Goal: Task Accomplishment & Management: Manage account settings

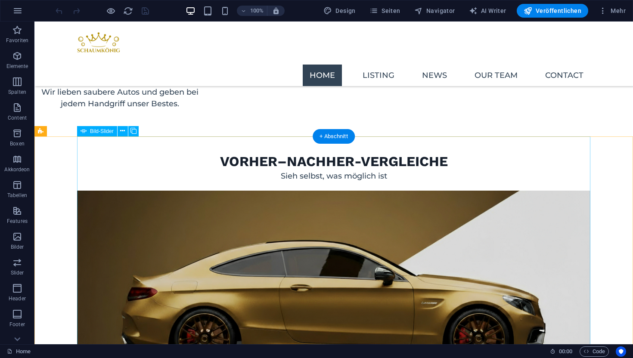
scroll to position [1141, 0]
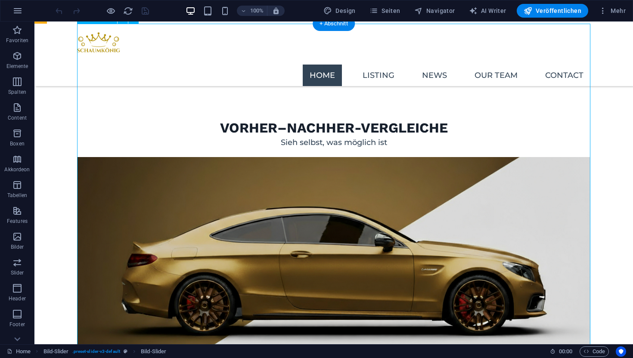
select select "ms"
select select "s"
select select "progressive"
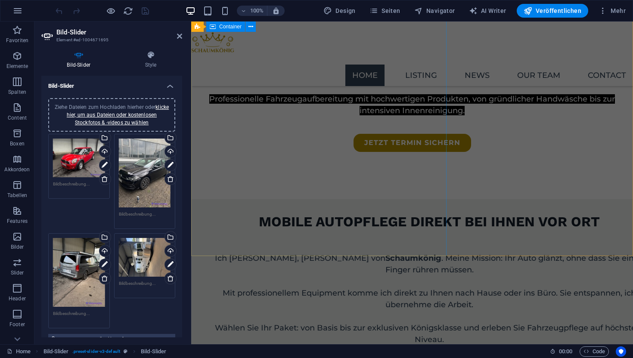
scroll to position [311, 0]
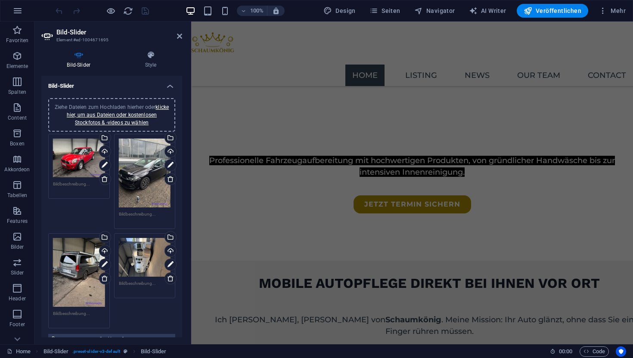
click at [181, 40] on header "Bild-Slider Element #ed-1004671695" at bounding box center [111, 33] width 141 height 22
click at [178, 33] on icon at bounding box center [179, 36] width 5 height 7
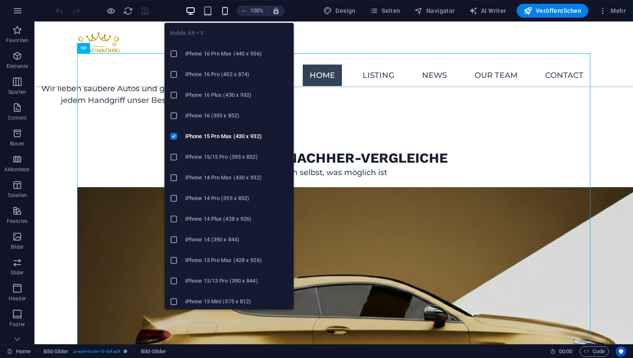
click at [226, 11] on icon "button" at bounding box center [225, 11] width 10 height 10
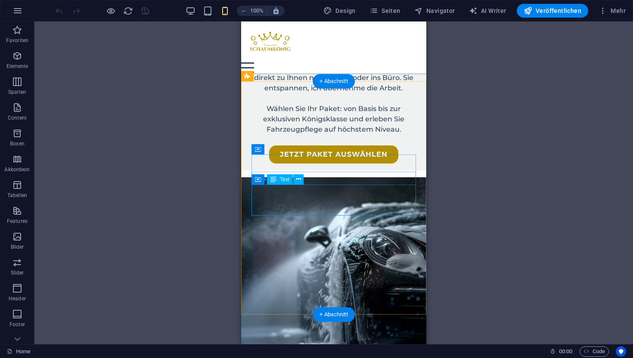
scroll to position [551, 0]
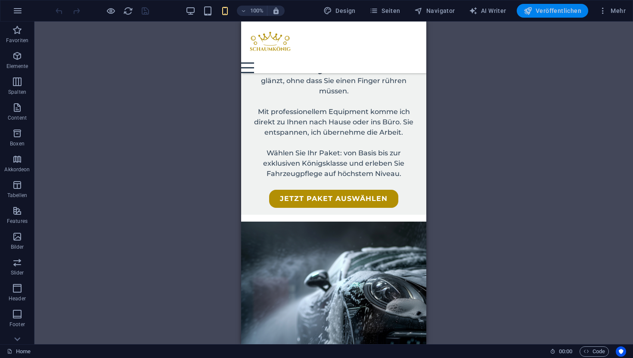
click at [538, 9] on span "Veröffentlichen" at bounding box center [552, 10] width 58 height 9
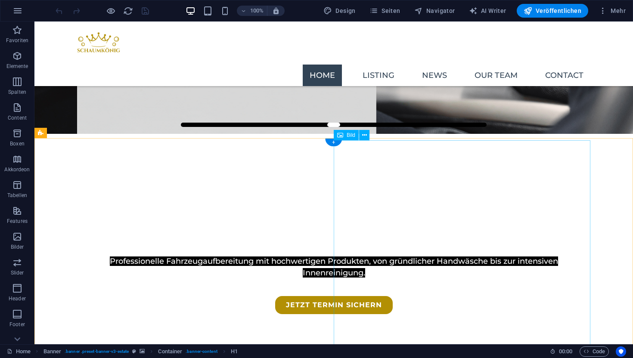
scroll to position [218, 0]
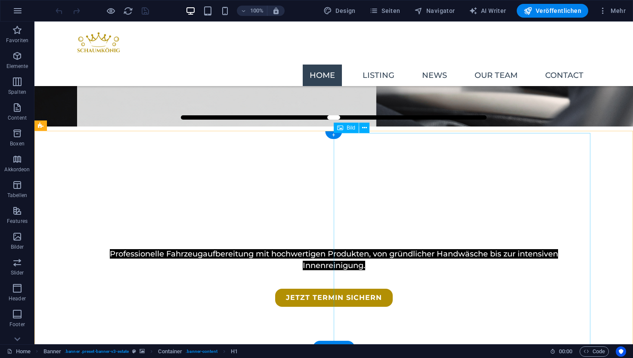
select select "px"
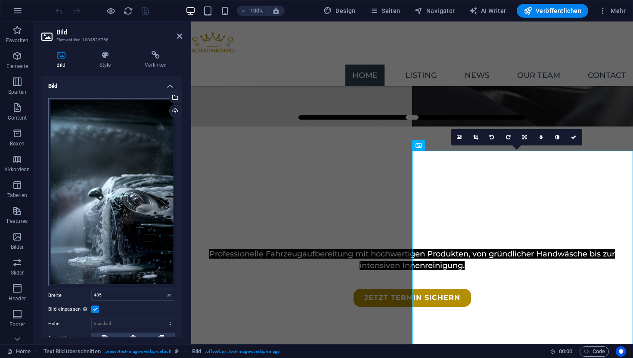
scroll to position [25, 0]
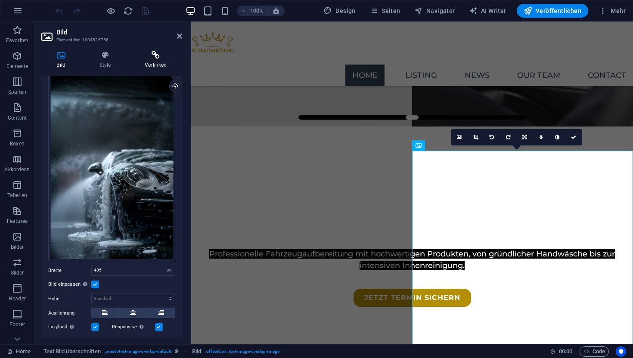
click at [156, 61] on h4 "Verlinken" at bounding box center [156, 60] width 53 height 18
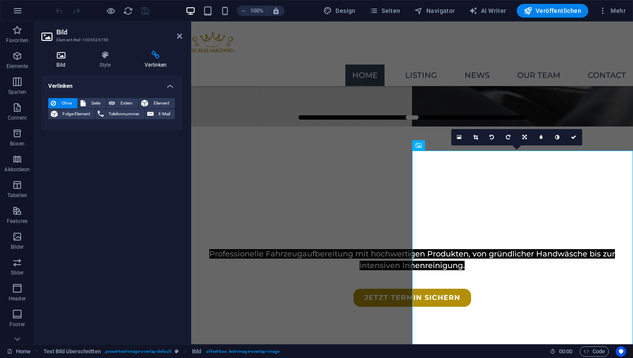
click at [63, 52] on icon at bounding box center [60, 55] width 39 height 9
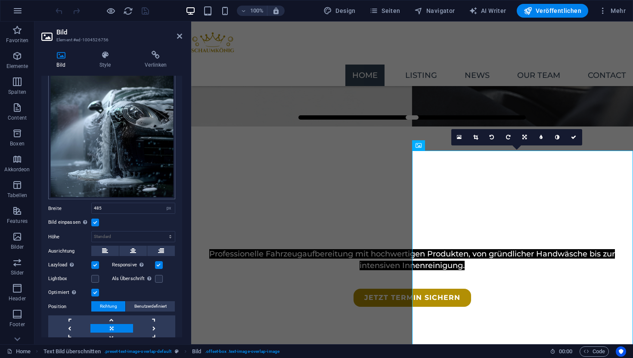
scroll to position [116, 0]
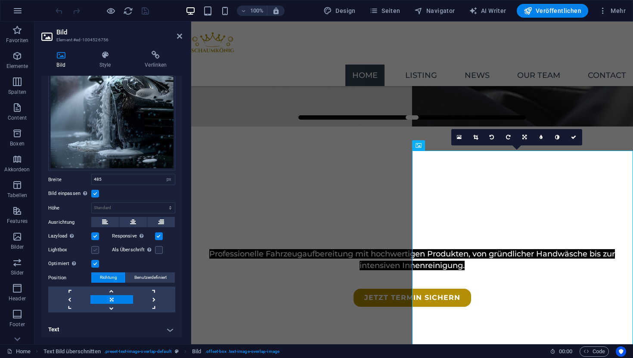
click at [93, 246] on label at bounding box center [95, 250] width 8 height 8
click at [0, 0] on input "Lightbox" at bounding box center [0, 0] width 0 height 0
click at [93, 246] on label at bounding box center [95, 250] width 8 height 8
click at [0, 0] on input "Lightbox" at bounding box center [0, 0] width 0 height 0
click at [63, 259] on label "Optimiert Bilder werden komprimiert für eine bessere Ladegeschwindigkeit der We…" at bounding box center [69, 264] width 43 height 10
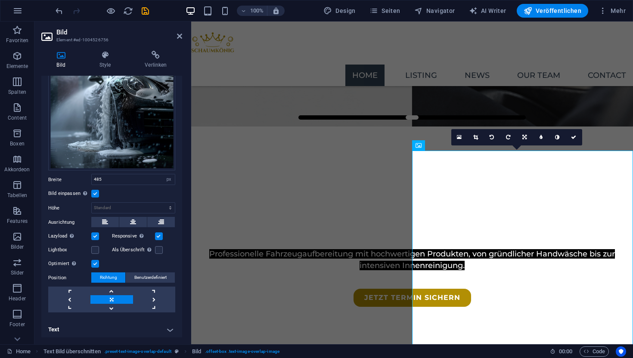
click at [0, 0] on input "Optimiert Bilder werden komprimiert für eine bessere Ladegeschwindigkeit der We…" at bounding box center [0, 0] width 0 height 0
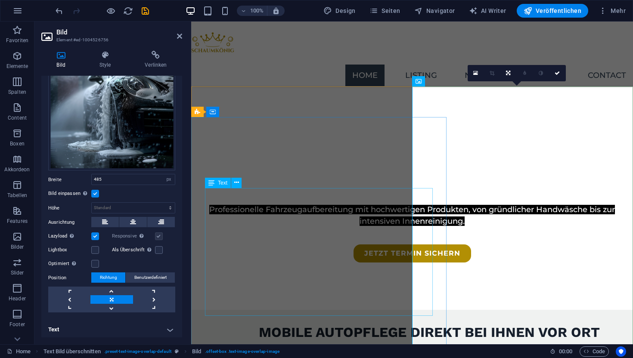
scroll to position [251, 0]
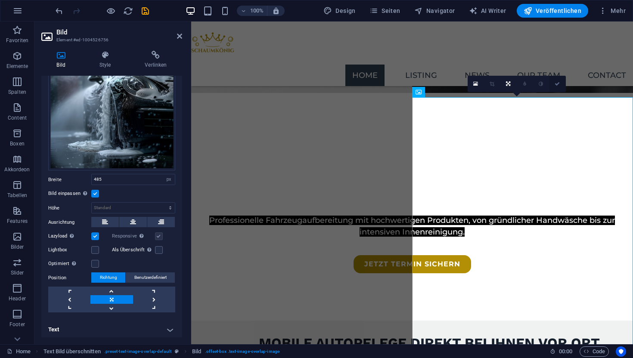
click at [557, 85] on icon at bounding box center [556, 83] width 5 height 5
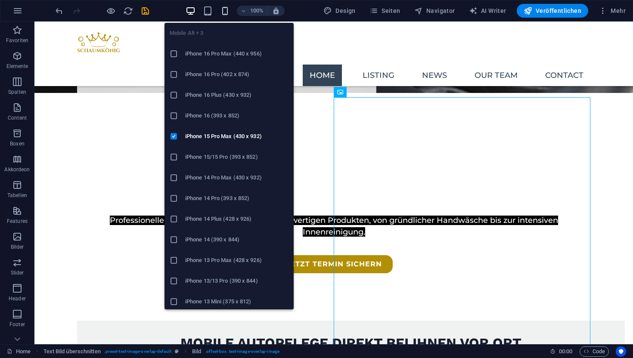
click at [226, 10] on icon "button" at bounding box center [225, 11] width 10 height 10
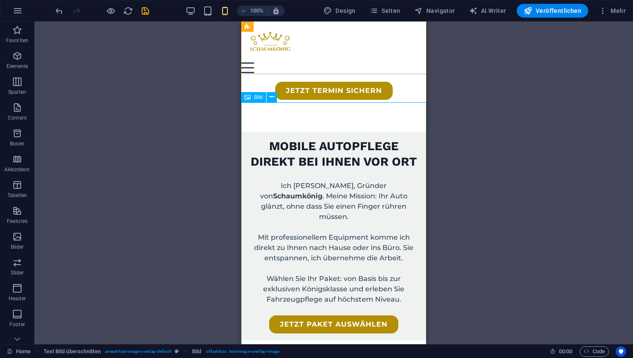
scroll to position [427, 0]
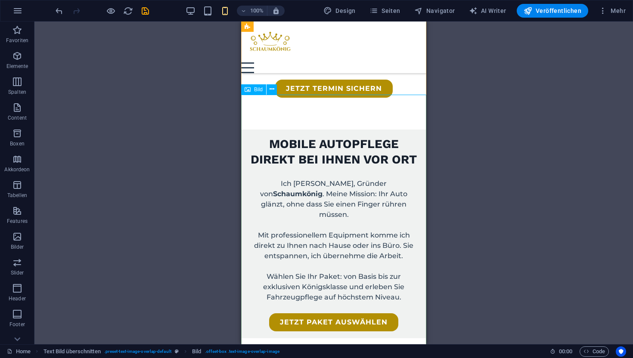
select select "px"
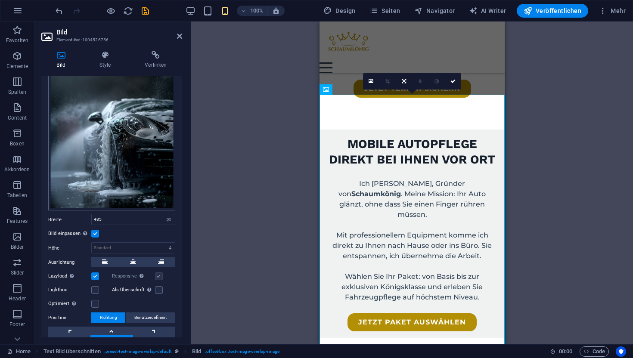
scroll to position [116, 0]
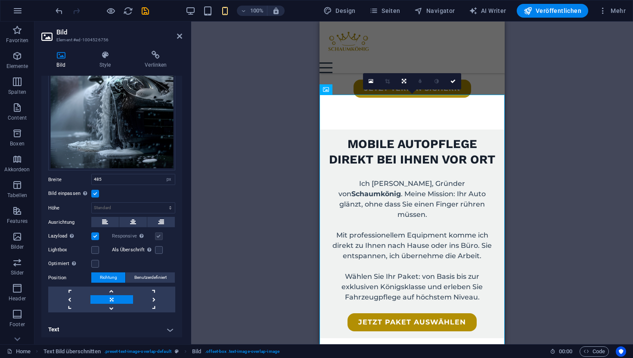
click at [94, 265] on div "Optimiert Bilder werden komprimiert für eine bessere Ladegeschwindigkeit der We…" at bounding box center [111, 264] width 127 height 10
click at [94, 263] on label at bounding box center [95, 264] width 8 height 8
click at [0, 0] on input "Optimiert Bilder werden komprimiert für eine bessere Ladegeschwindigkeit der We…" at bounding box center [0, 0] width 0 height 0
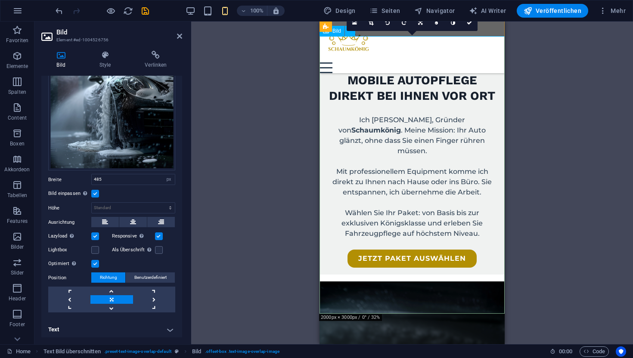
scroll to position [492, 0]
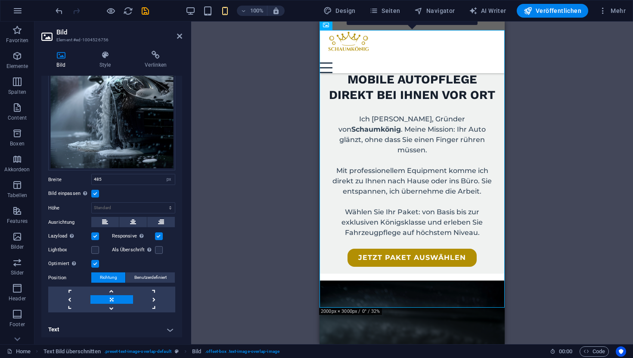
click at [95, 260] on label at bounding box center [95, 264] width 8 height 8
click at [0, 0] on input "Optimiert Bilder werden komprimiert für eine bessere Ladegeschwindigkeit der We…" at bounding box center [0, 0] width 0 height 0
click at [95, 261] on label at bounding box center [95, 264] width 8 height 8
click at [0, 0] on input "Optimiert Bilder werden komprimiert für eine bessere Ladegeschwindigkeit der We…" at bounding box center [0, 0] width 0 height 0
click at [95, 261] on label at bounding box center [95, 264] width 8 height 8
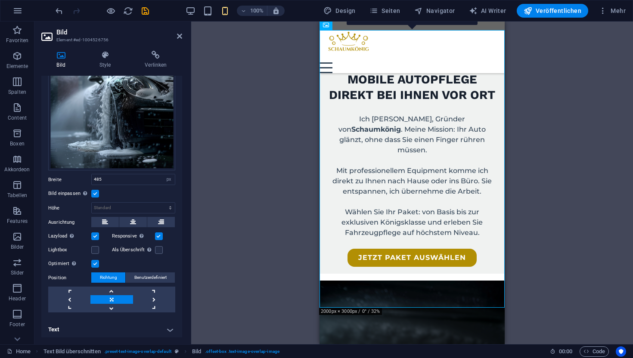
click at [0, 0] on input "Optimiert Bilder werden komprimiert für eine bessere Ladegeschwindigkeit der We…" at bounding box center [0, 0] width 0 height 0
click at [260, 118] on div "Ziehe hier rein, um den vorhandenen Inhalt zu ersetzen. Drücke "Strg", wenn du …" at bounding box center [412, 183] width 442 height 323
click at [144, 7] on icon "save" at bounding box center [145, 11] width 10 height 10
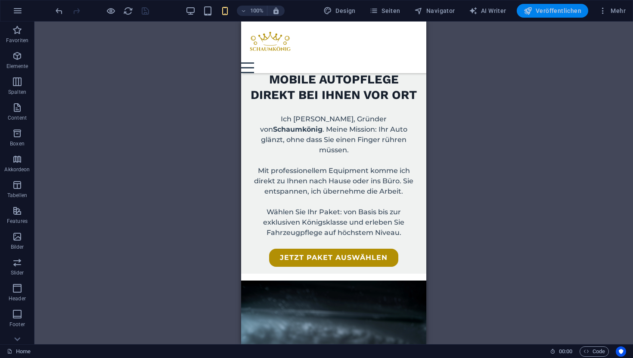
click at [555, 12] on span "Veröffentlichen" at bounding box center [552, 10] width 58 height 9
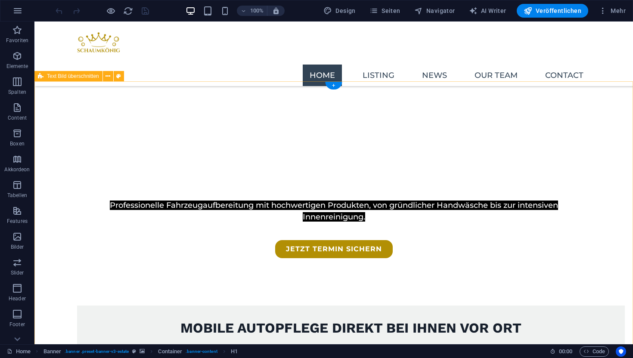
scroll to position [267, 0]
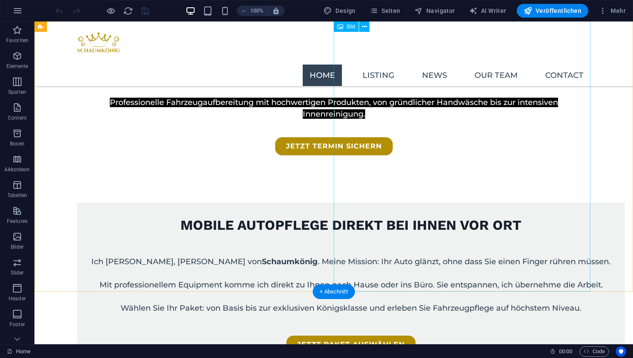
scroll to position [368, 0]
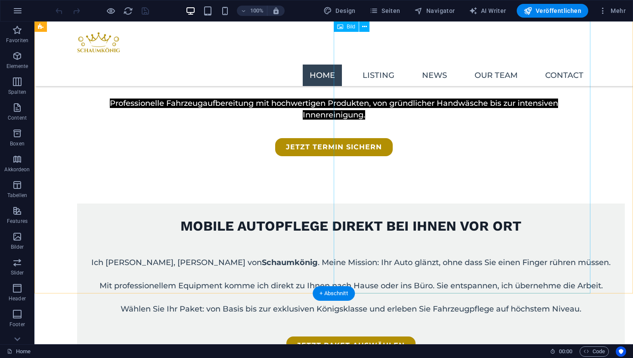
select select "px"
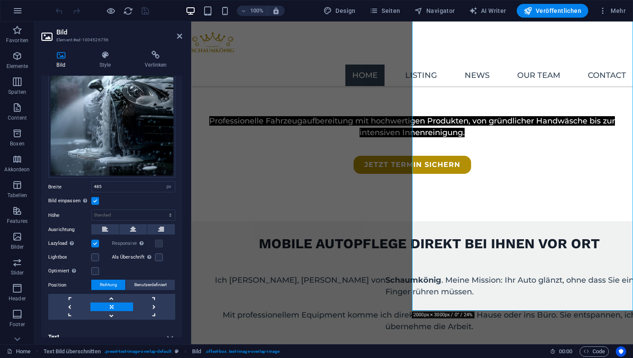
scroll to position [116, 0]
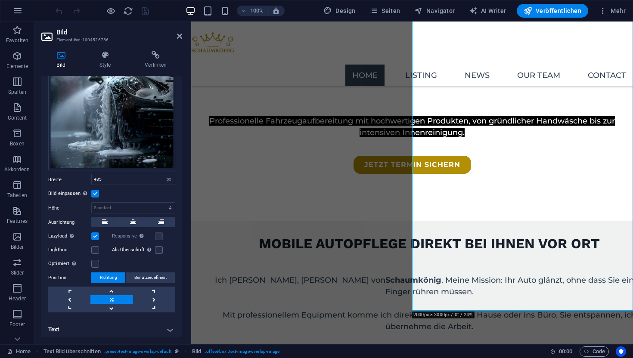
click at [98, 233] on label at bounding box center [95, 236] width 8 height 8
click at [0, 0] on input "Lazyload Bilder auf Seite nachträglich laden. Verbessert Ladezeit (Pagespeed)." at bounding box center [0, 0] width 0 height 0
click at [98, 262] on label at bounding box center [95, 264] width 8 height 8
click at [0, 0] on input "Optimiert Bilder werden komprimiert für eine bessere Ladegeschwindigkeit der We…" at bounding box center [0, 0] width 0 height 0
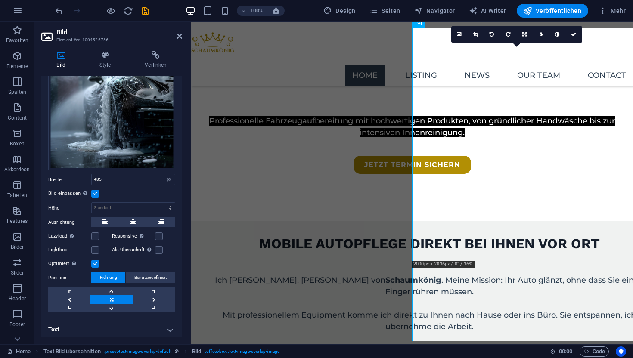
scroll to position [321, 0]
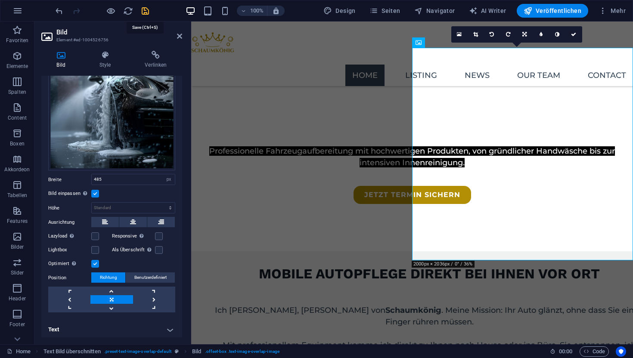
click at [148, 14] on icon "save" at bounding box center [145, 11] width 10 height 10
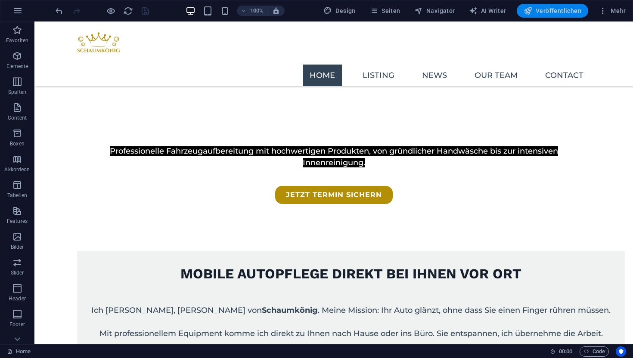
click at [562, 14] on span "Veröffentlichen" at bounding box center [552, 10] width 58 height 9
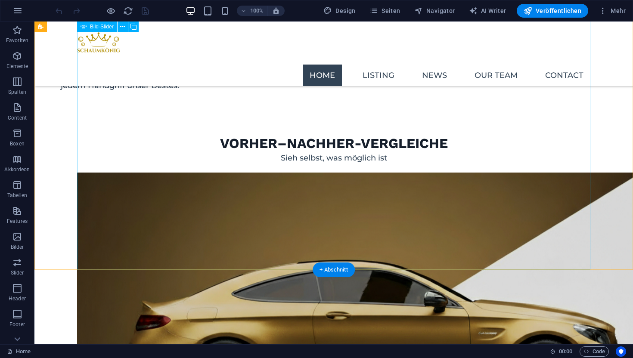
scroll to position [1108, 0]
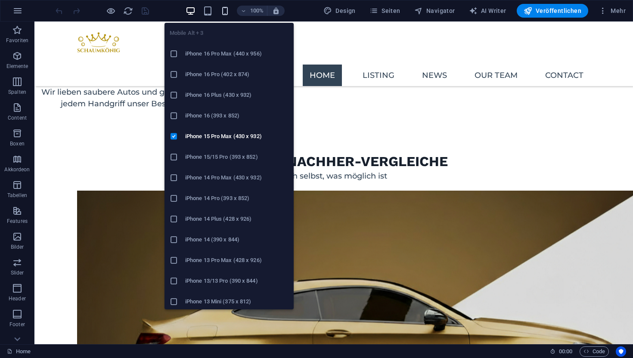
click at [227, 16] on div "Mobile Alt + 3 iPhone 16 Pro Max (440 x 956) iPhone 16 Pro (402 x 874) iPhone 1…" at bounding box center [228, 163] width 129 height 294
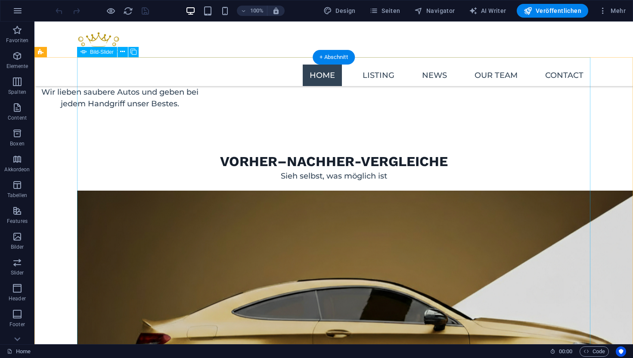
select select "ms"
select select "s"
select select "progressive"
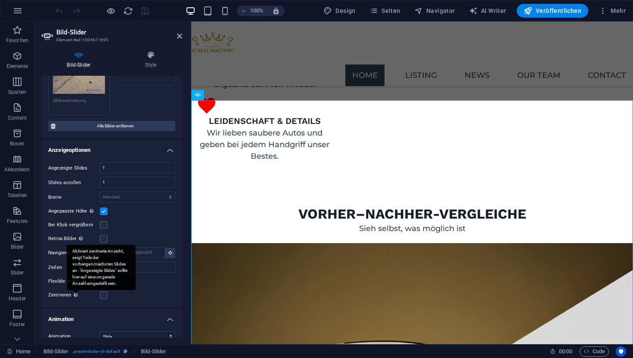
scroll to position [1099, 0]
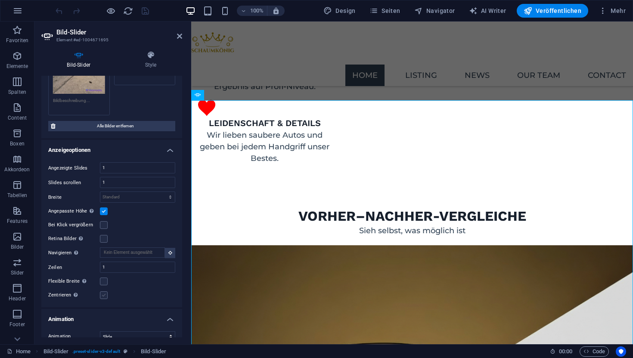
click at [105, 291] on label at bounding box center [104, 295] width 8 height 8
click at [0, 0] on input "Zentrieren Aktiviert zentrierte Ansicht, zeigt Teile der vorherigen/nächsten Sl…" at bounding box center [0, 0] width 0 height 0
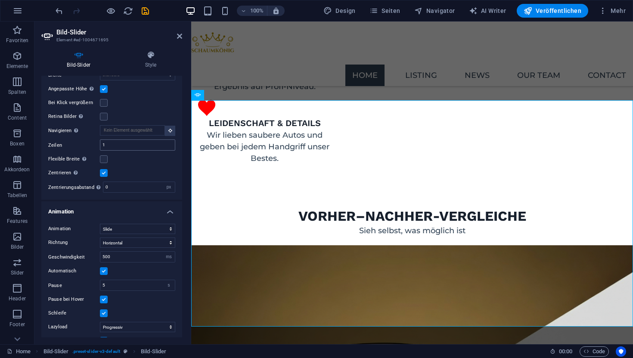
scroll to position [346, 0]
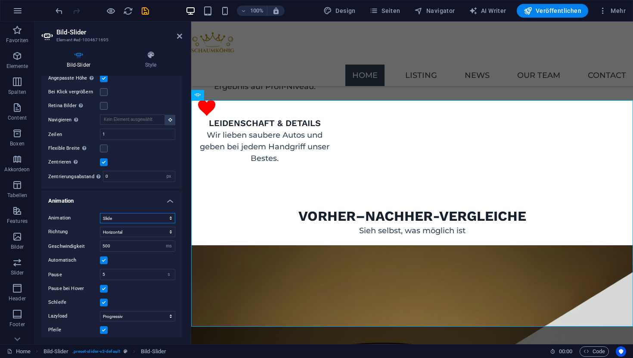
click at [115, 217] on select "Slide Fade" at bounding box center [137, 218] width 75 height 10
click at [100, 213] on select "Slide Fade" at bounding box center [137, 218] width 75 height 10
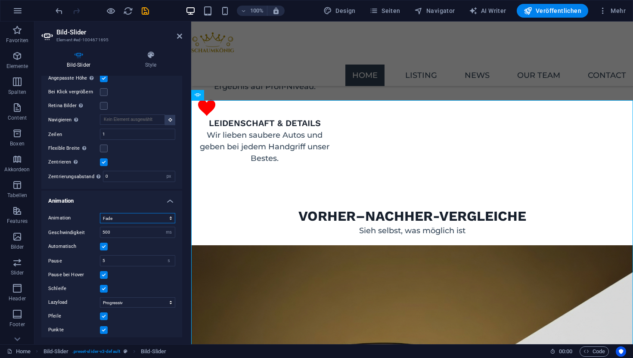
click at [166, 218] on select "Slide Fade" at bounding box center [137, 218] width 75 height 10
select select "slide"
click at [100, 213] on select "Slide Fade" at bounding box center [137, 218] width 75 height 10
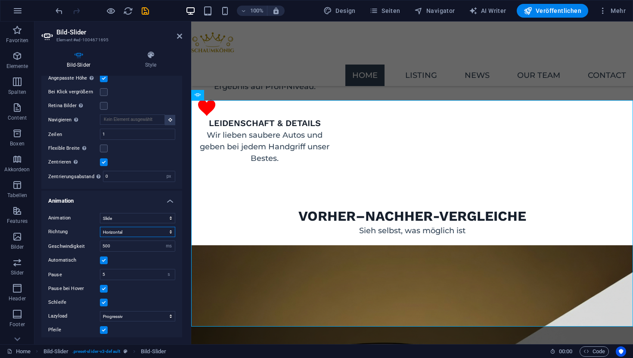
click at [146, 233] on select "Horizontal Vertikal" at bounding box center [137, 232] width 75 height 10
click at [100, 227] on select "Horizontal Vertikal" at bounding box center [137, 232] width 75 height 10
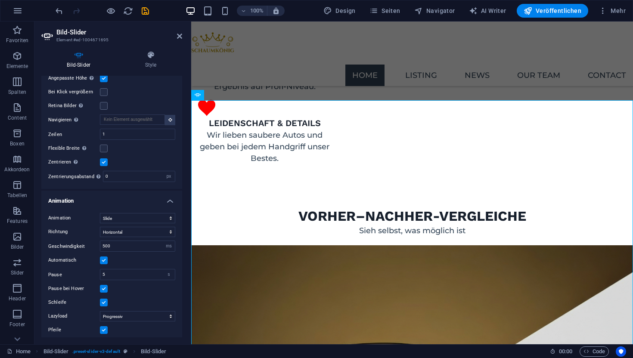
scroll to position [362, 0]
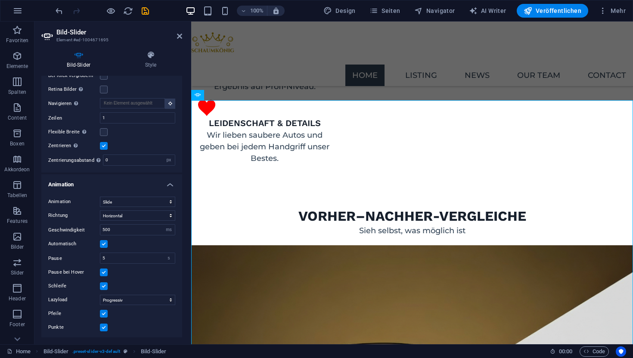
click at [101, 311] on label at bounding box center [104, 314] width 8 height 8
click at [0, 0] on input "Pfeile" at bounding box center [0, 0] width 0 height 0
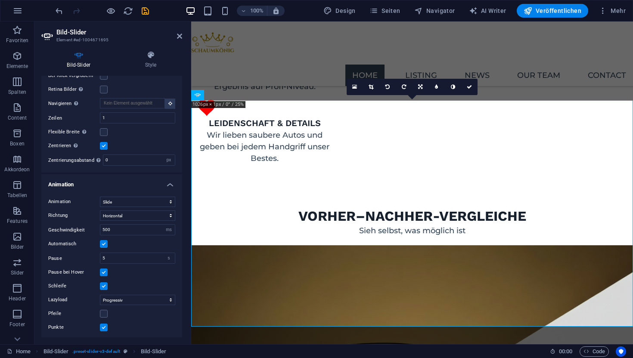
click at [103, 327] on label at bounding box center [104, 328] width 8 height 8
click at [0, 0] on input "Punkte" at bounding box center [0, 0] width 0 height 0
click at [103, 327] on label at bounding box center [104, 328] width 8 height 8
click at [0, 0] on input "Punkte" at bounding box center [0, 0] width 0 height 0
click at [104, 310] on label at bounding box center [104, 314] width 8 height 8
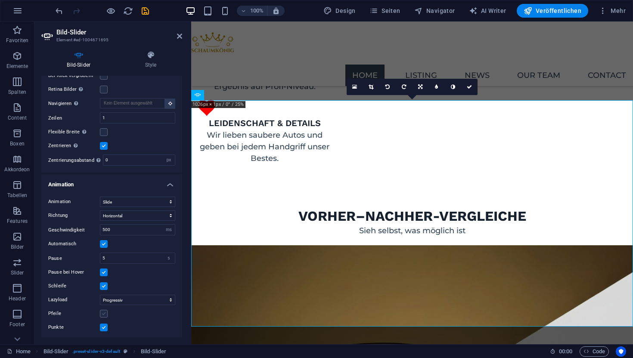
click at [0, 0] on input "Pfeile" at bounding box center [0, 0] width 0 height 0
click at [104, 325] on label at bounding box center [104, 328] width 8 height 8
click at [0, 0] on input "Punkte" at bounding box center [0, 0] width 0 height 0
click at [104, 325] on label at bounding box center [104, 328] width 8 height 8
click at [0, 0] on input "Punkte" at bounding box center [0, 0] width 0 height 0
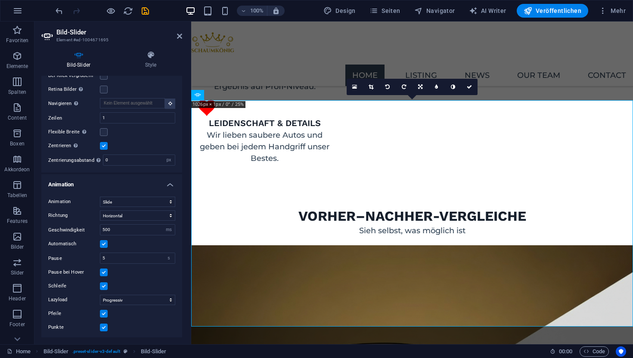
click at [104, 325] on label at bounding box center [104, 328] width 8 height 8
click at [0, 0] on input "Punkte" at bounding box center [0, 0] width 0 height 0
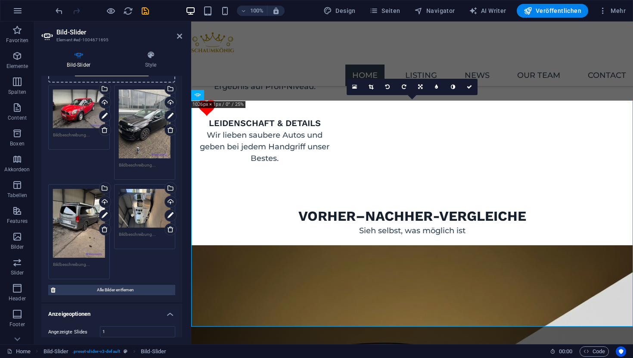
scroll to position [42, 0]
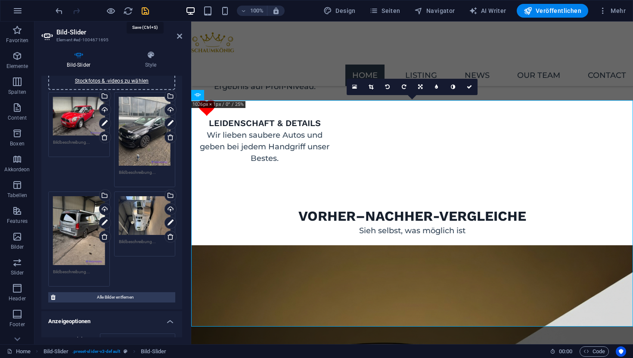
click at [146, 12] on icon "save" at bounding box center [145, 11] width 10 height 10
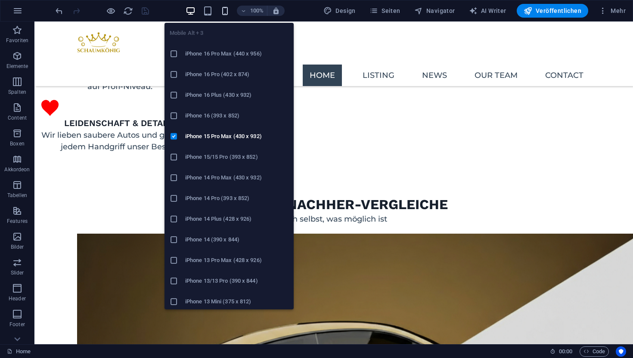
click at [222, 9] on icon "button" at bounding box center [225, 11] width 10 height 10
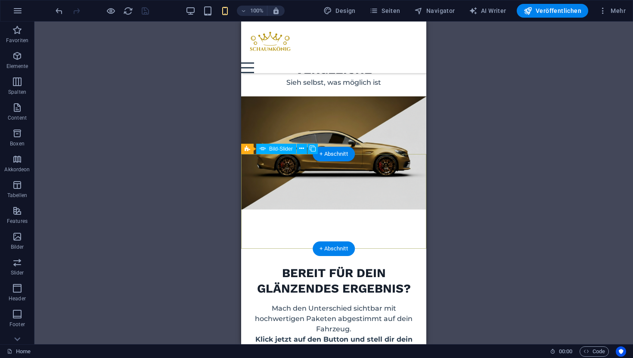
scroll to position [1207, 0]
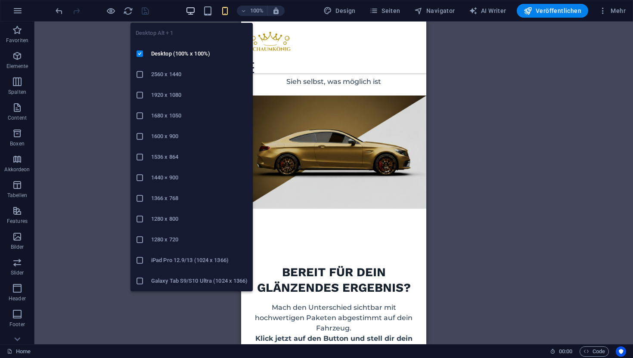
click at [191, 11] on icon "button" at bounding box center [191, 11] width 10 height 10
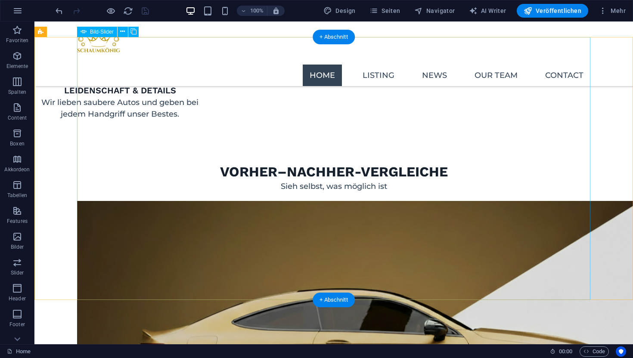
scroll to position [1078, 0]
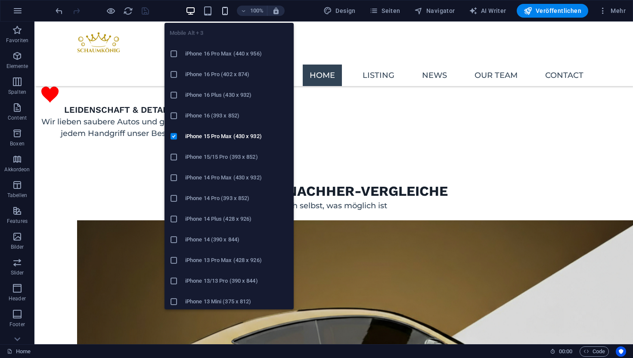
click at [226, 12] on icon "button" at bounding box center [225, 11] width 10 height 10
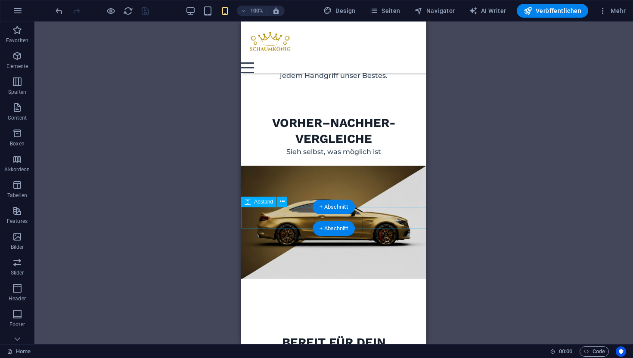
scroll to position [1139, 0]
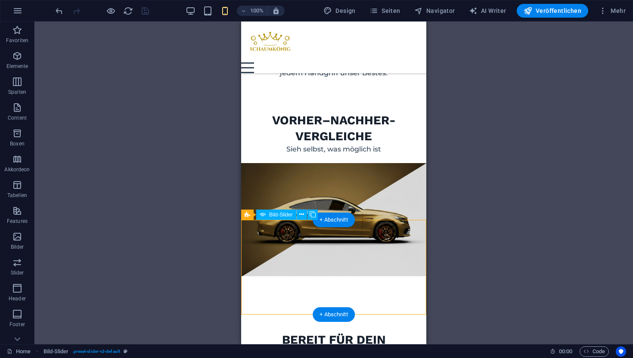
drag, startPoint x: 415, startPoint y: 262, endPoint x: 337, endPoint y: 262, distance: 77.5
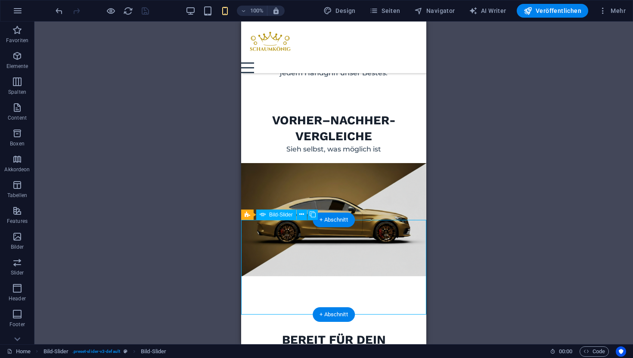
select select "px"
select select "ms"
select select "s"
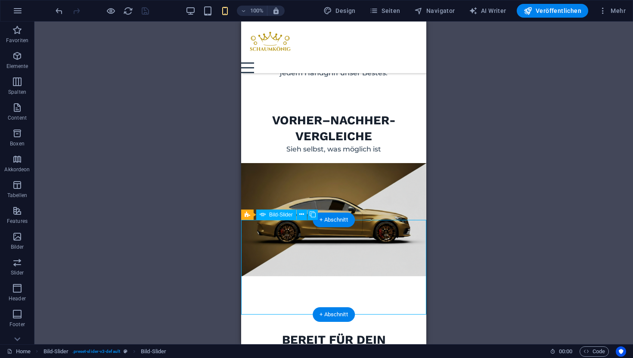
select select "progressive"
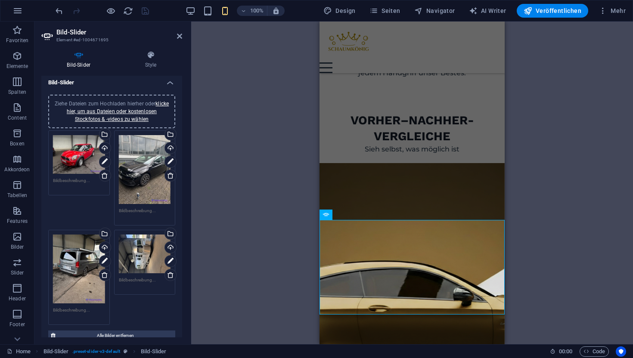
scroll to position [5, 0]
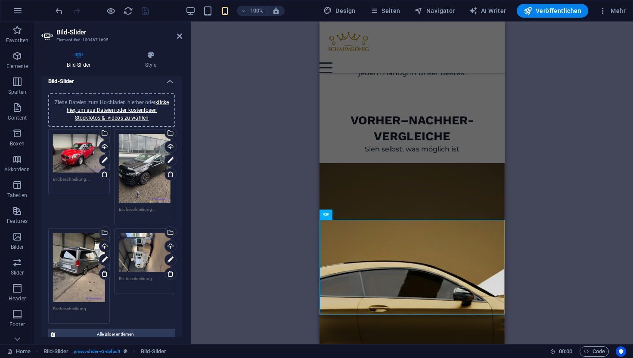
drag, startPoint x: 90, startPoint y: 198, endPoint x: 125, endPoint y: 199, distance: 34.9
click at [125, 200] on div "Ziehe Dateien zum Hochladen hierher oder klicke hier, um aus Dateien oder koste…" at bounding box center [111, 226] width 131 height 199
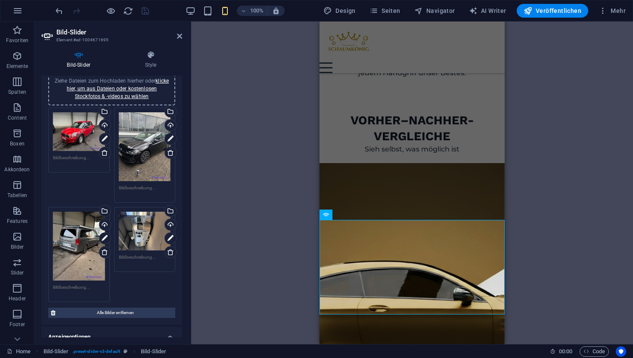
scroll to position [35, 0]
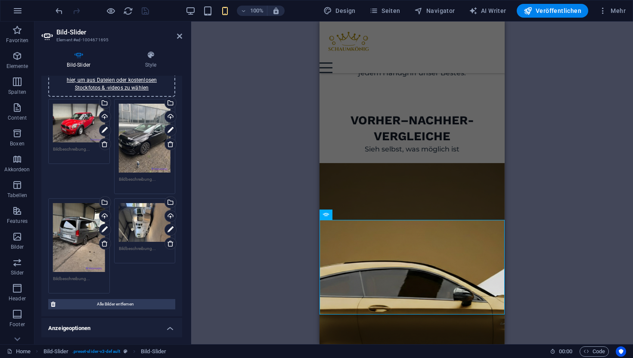
click at [159, 276] on div "Ziehe Dateien zum Hochladen hierher oder klicke hier, um aus Dateien oder koste…" at bounding box center [111, 196] width 131 height 199
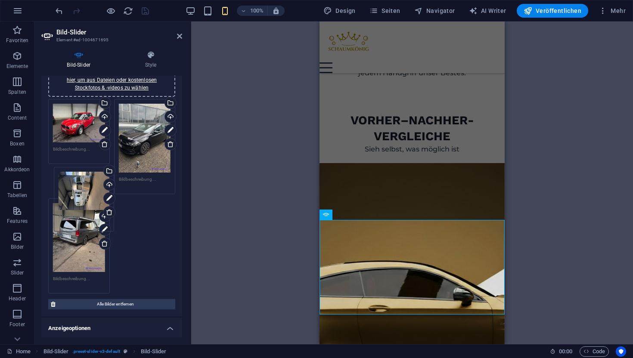
drag, startPoint x: 153, startPoint y: 226, endPoint x: 94, endPoint y: 155, distance: 93.0
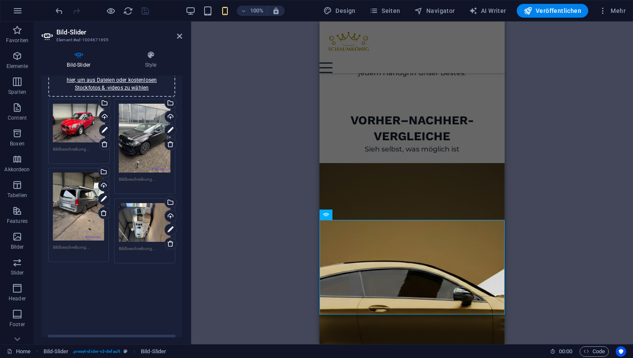
drag, startPoint x: 73, startPoint y: 230, endPoint x: 74, endPoint y: 199, distance: 31.4
drag, startPoint x: 82, startPoint y: 224, endPoint x: 85, endPoint y: 189, distance: 35.0
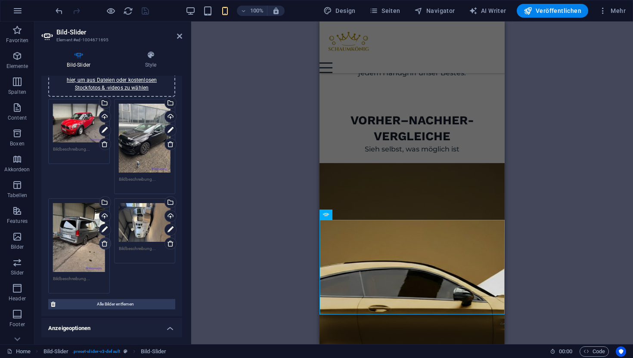
click at [105, 245] on icon at bounding box center [104, 243] width 7 height 7
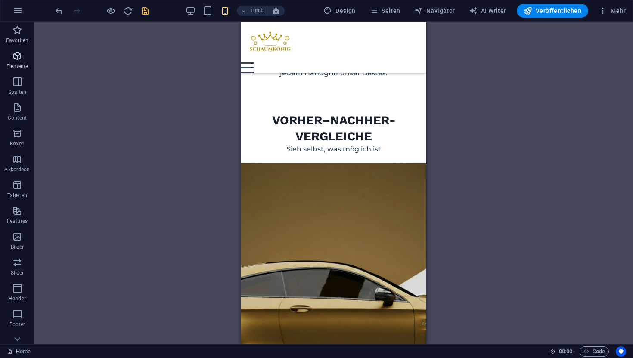
click at [23, 63] on p "Elemente" at bounding box center [17, 66] width 22 height 7
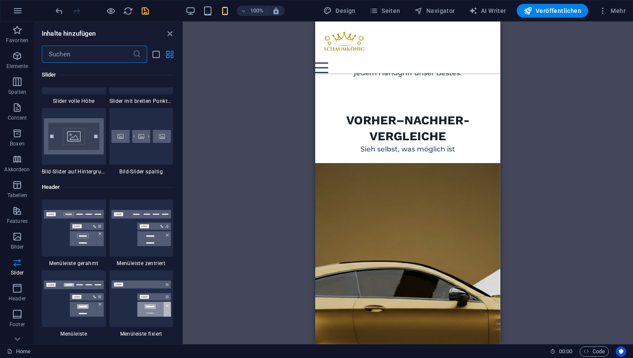
scroll to position [5072, 0]
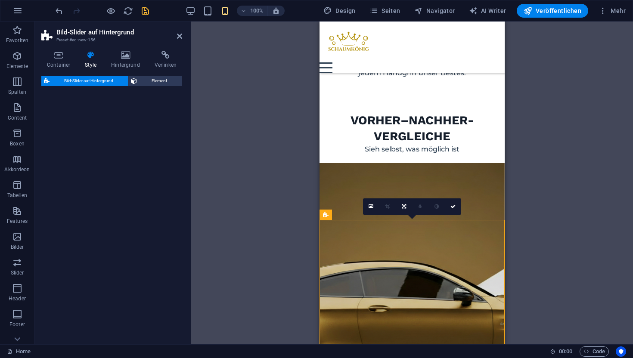
select select "rem"
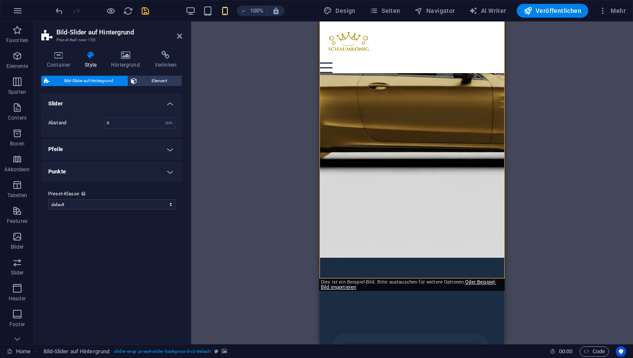
scroll to position [1365, 0]
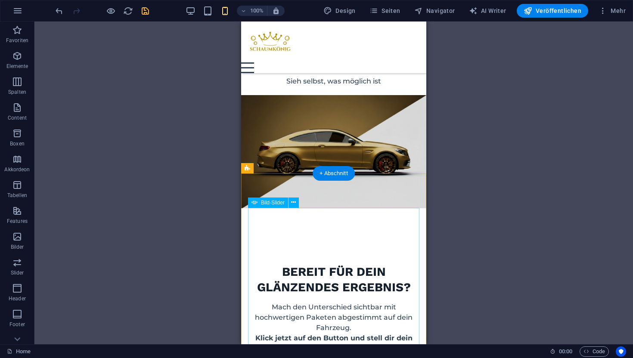
scroll to position [1242, 0]
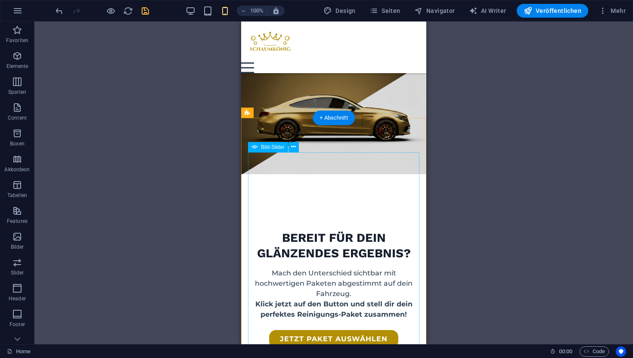
select select "px"
select select "ms"
select select "s"
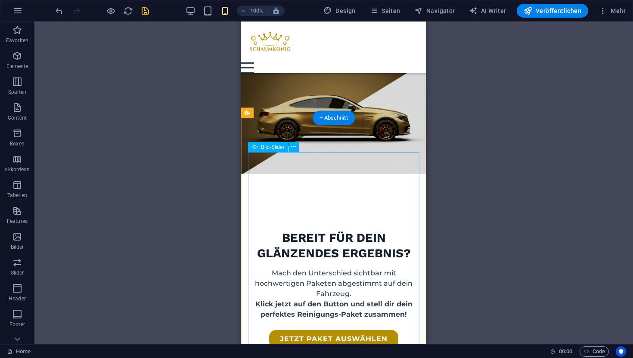
select select "progressive"
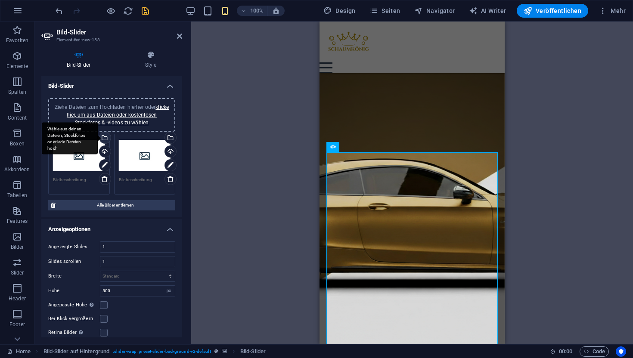
click at [105, 140] on div "Wähle aus deinen Dateien, Stockfotos oder lade Dateien hoch" at bounding box center [104, 138] width 13 height 13
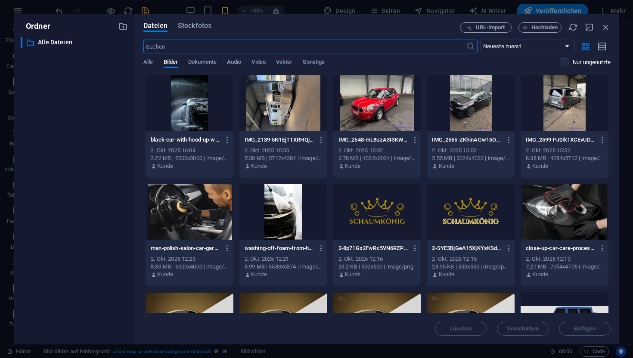
click at [360, 111] on div at bounding box center [377, 103] width 88 height 56
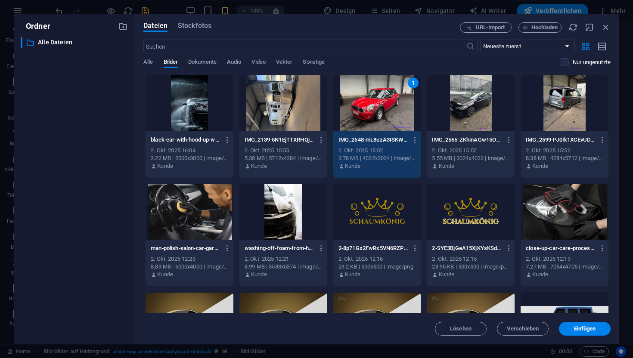
click at [360, 111] on div "1" at bounding box center [377, 103] width 88 height 56
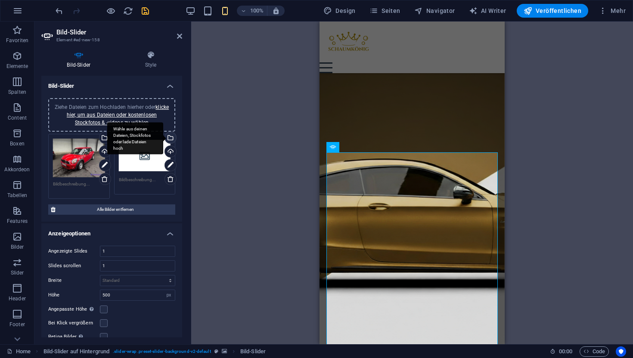
click at [163, 137] on div "Wähle aus deinen Dateien, Stockfotos oder lade Dateien hoch" at bounding box center [135, 138] width 56 height 32
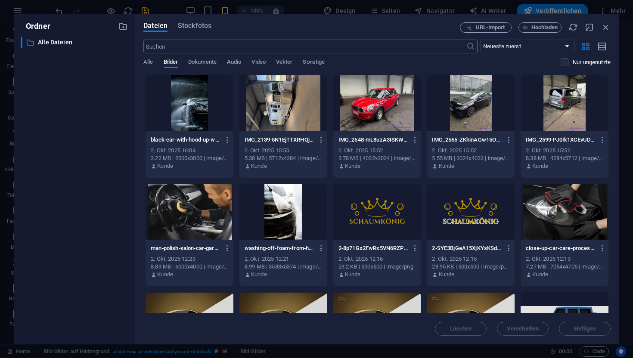
click at [478, 111] on div at bounding box center [471, 103] width 88 height 56
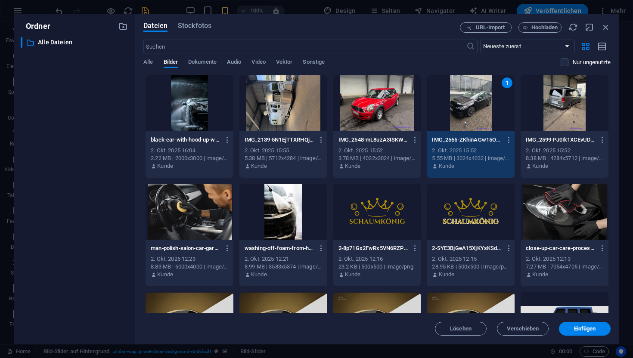
click at [478, 111] on div "1" at bounding box center [471, 103] width 88 height 56
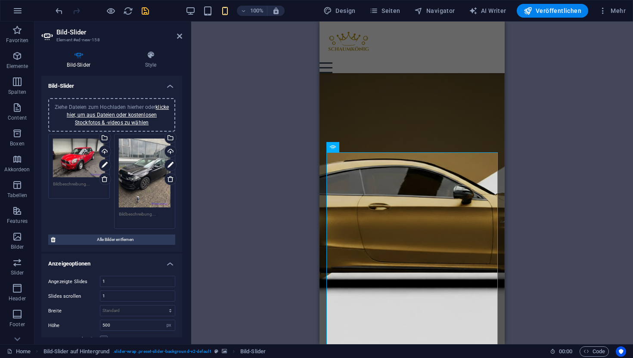
click at [88, 215] on div "Ziehe Dateien zum Hochladen hierher oder klicke hier, um aus Dateien oder koste…" at bounding box center [111, 181] width 131 height 99
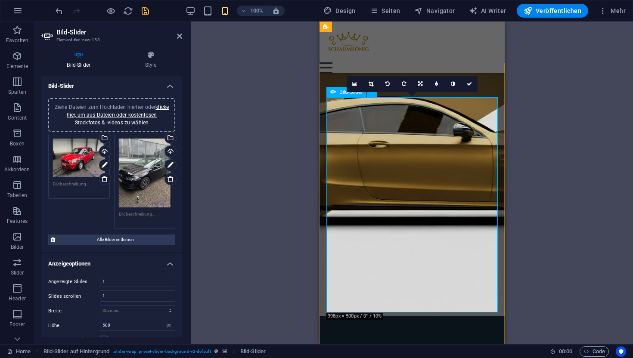
scroll to position [1291, 0]
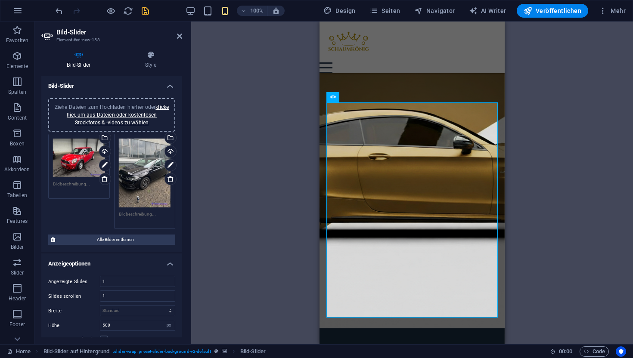
click at [89, 223] on div "Ziehe Dateien zum Hochladen hierher oder klicke hier, um aus Dateien oder koste…" at bounding box center [111, 181] width 131 height 99
click at [96, 211] on div "Ziehe Dateien zum Hochladen hierher oder klicke hier, um aus Dateien oder koste…" at bounding box center [111, 181] width 131 height 99
click at [166, 106] on link "klicke hier, um aus Dateien oder kostenlosen Stockfotos & -videos zu wählen" at bounding box center [118, 115] width 102 height 22
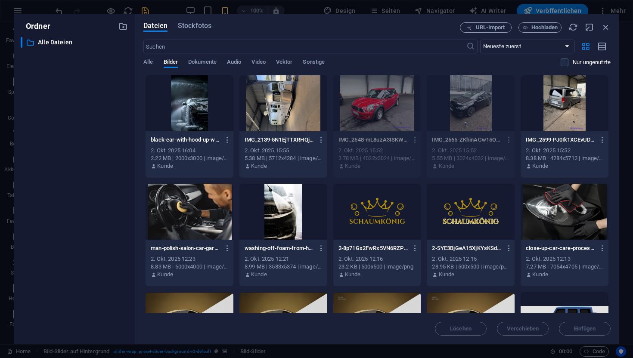
click at [295, 110] on div at bounding box center [283, 103] width 88 height 56
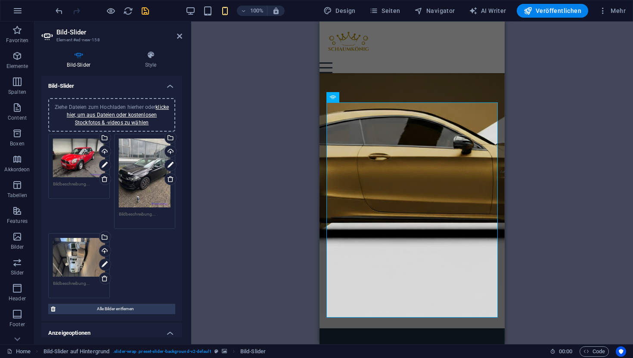
click at [77, 263] on div "Ziehe Dateien zum Hochladen hierher oder klicke hier, um aus Dateien oder koste…" at bounding box center [79, 257] width 52 height 39
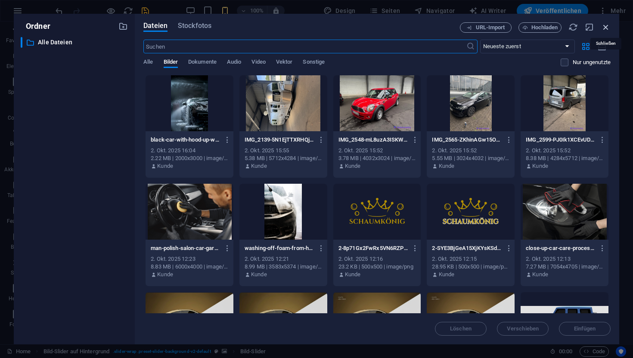
click at [602, 28] on icon "button" at bounding box center [605, 26] width 9 height 9
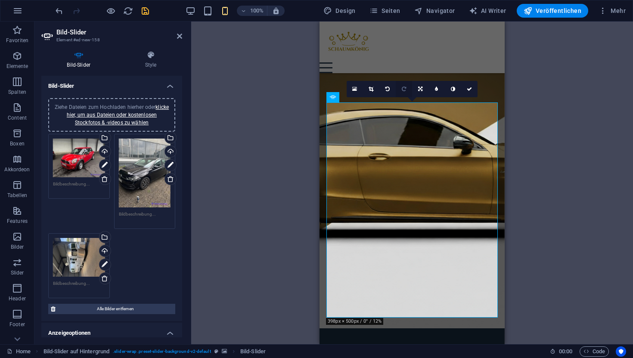
click at [403, 91] on icon at bounding box center [404, 89] width 4 height 5
type input "398"
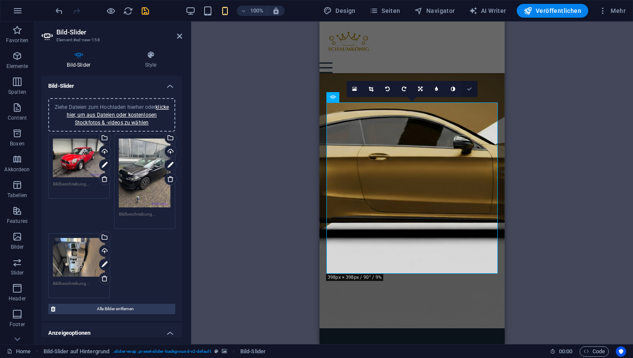
click at [470, 89] on icon at bounding box center [469, 89] width 5 height 5
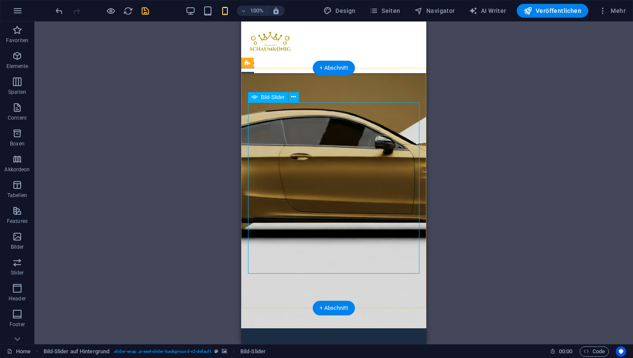
select select "px"
select select "ms"
select select "s"
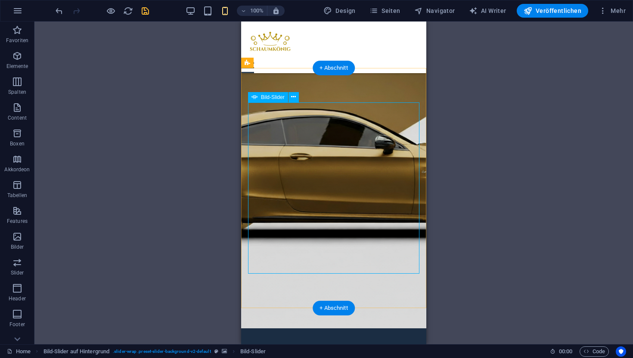
select select "progressive"
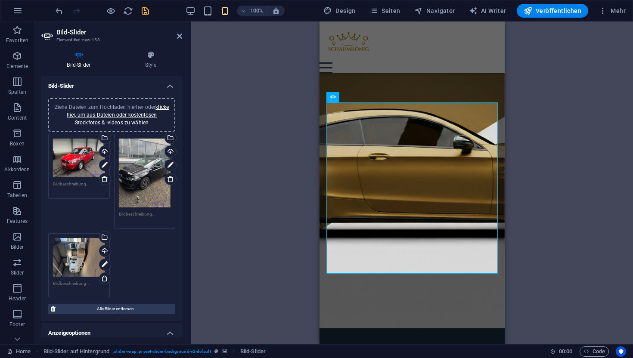
click at [143, 257] on div "Ziehe Dateien zum Hochladen hierher oder klicke hier, um aus Dateien oder koste…" at bounding box center [111, 216] width 131 height 169
click at [129, 118] on div "Ziehe Dateien zum Hochladen hierher oder klicke hier, um aus Dateien oder koste…" at bounding box center [111, 114] width 117 height 23
click at [128, 123] on link "klicke hier, um aus Dateien oder kostenlosen Stockfotos & -videos zu wählen" at bounding box center [118, 115] width 102 height 22
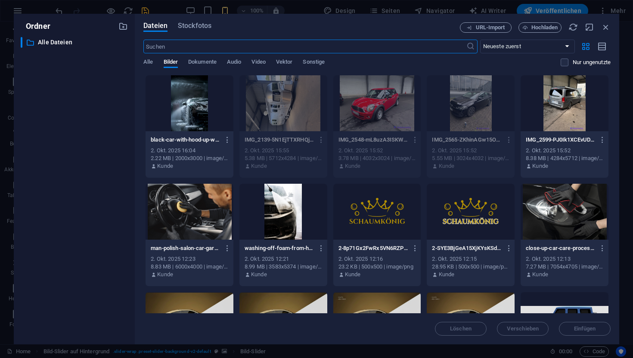
click at [560, 106] on div at bounding box center [564, 103] width 88 height 56
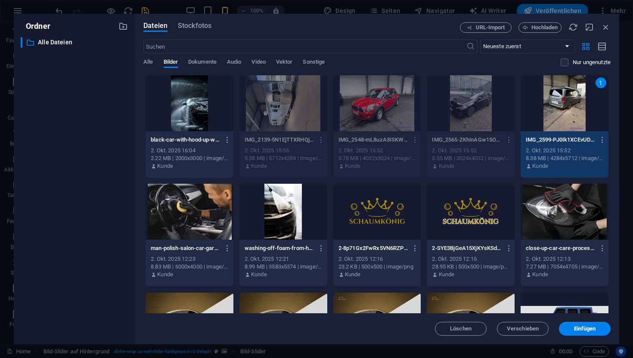
click at [560, 106] on div "1" at bounding box center [564, 103] width 88 height 56
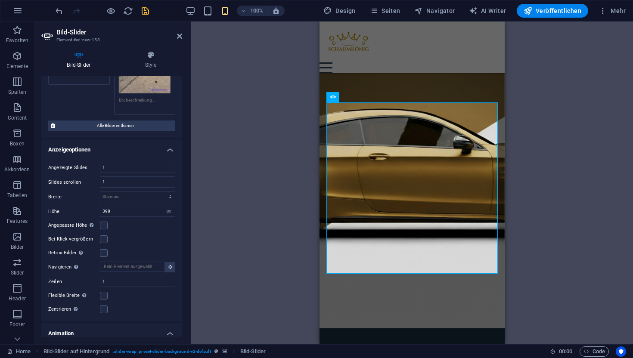
scroll to position [216, 0]
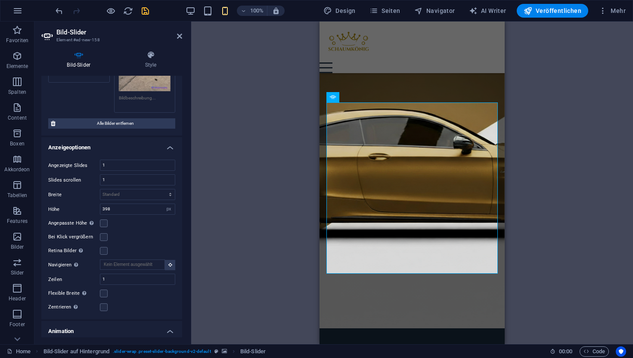
click at [136, 227] on div "Angezeigte Slides 1 Slides scrollen 1 Breite Standard px % rem em vw vh Höhe 39…" at bounding box center [111, 236] width 141 height 167
click at [105, 220] on label at bounding box center [104, 224] width 8 height 8
click at [0, 0] on input "Angepasste Höhe Slider übernimmt automatisch die Höhe des aktuellen Slides. "An…" at bounding box center [0, 0] width 0 height 0
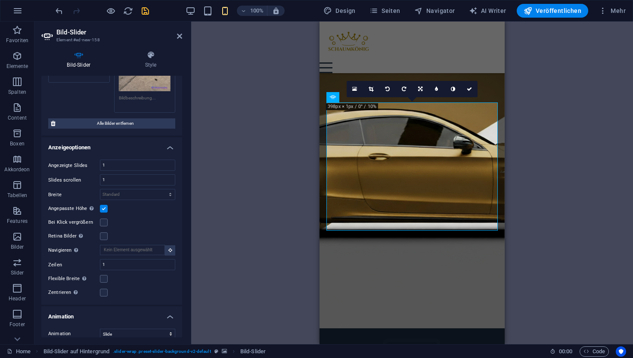
click at [106, 207] on label at bounding box center [104, 209] width 8 height 8
click at [0, 0] on input "Angepasste Höhe Slider übernimmt automatisch die Höhe des aktuellen Slides. "An…" at bounding box center [0, 0] width 0 height 0
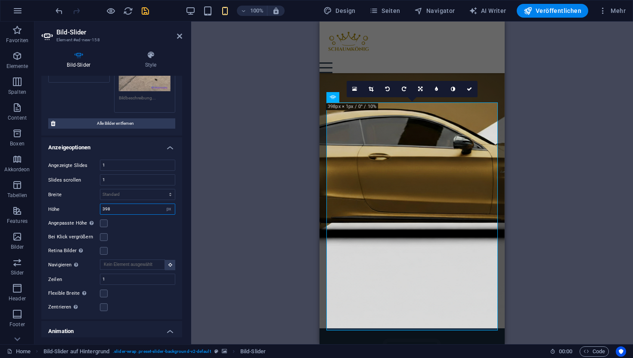
click at [106, 207] on input "398" at bounding box center [137, 209] width 74 height 10
click at [103, 220] on label at bounding box center [104, 224] width 8 height 8
click at [0, 0] on input "Angepasste Höhe Slider übernimmt automatisch die Höhe des aktuellen Slides. "An…" at bounding box center [0, 0] width 0 height 0
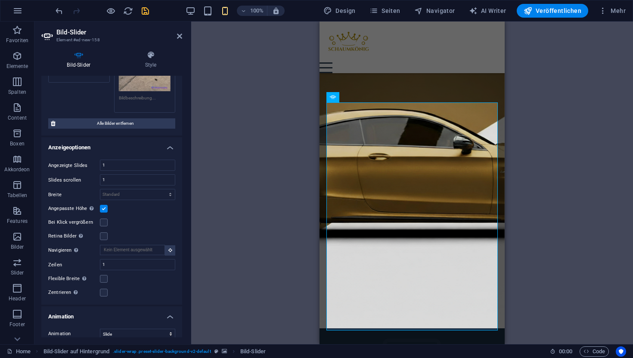
click at [102, 297] on div "Angezeigte Slides 1 Slides scrollen 1 Breite Standard px % rem em vw vh Höhe 39…" at bounding box center [111, 229] width 141 height 152
click at [102, 295] on div "Zentrieren Aktiviert zentrierte Ansicht, zeigt Teile der vorherigen/nächsten Sl…" at bounding box center [111, 293] width 127 height 10
click at [102, 294] on label at bounding box center [104, 293] width 8 height 8
click at [0, 0] on input "Zentrieren Aktiviert zentrierte Ansicht, zeigt Teile der vorherigen/nächsten Sl…" at bounding box center [0, 0] width 0 height 0
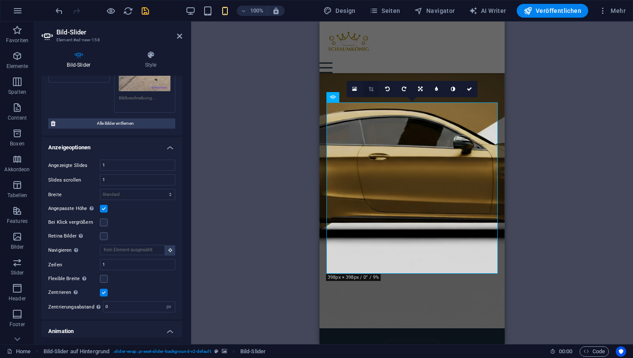
click at [372, 90] on icon at bounding box center [370, 89] width 5 height 5
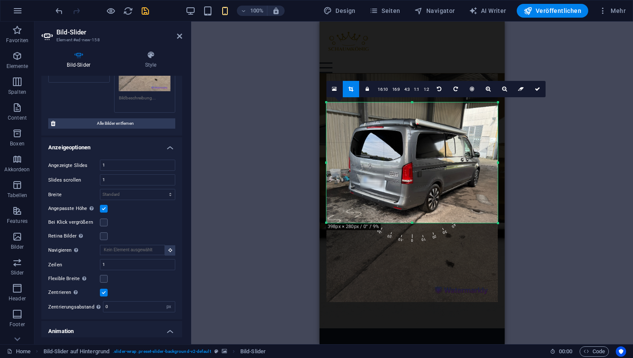
drag, startPoint x: 411, startPoint y: 273, endPoint x: 410, endPoint y: 224, distance: 49.5
click at [410, 224] on div at bounding box center [411, 223] width 171 height 3
click at [537, 91] on link at bounding box center [537, 89] width 16 height 16
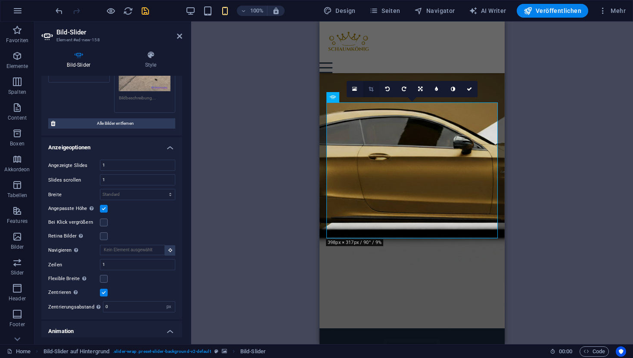
click at [368, 90] on icon at bounding box center [370, 89] width 5 height 5
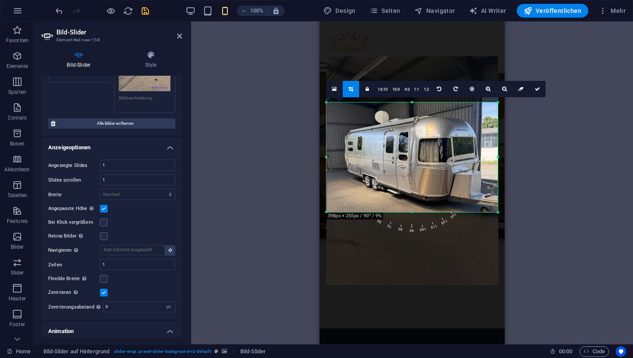
drag, startPoint x: 412, startPoint y: 238, endPoint x: 409, endPoint y: 211, distance: 26.8
click at [409, 211] on div at bounding box center [411, 212] width 171 height 3
click at [537, 88] on icon at bounding box center [537, 89] width 5 height 5
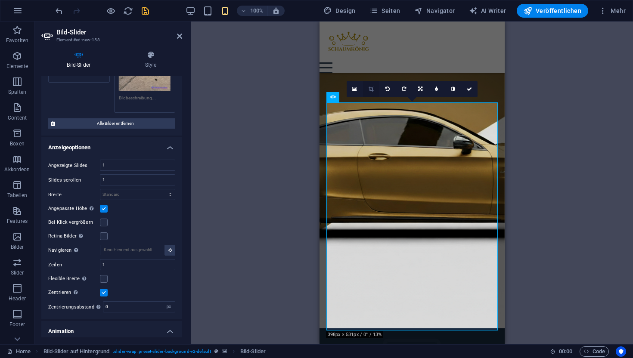
click at [370, 93] on link at bounding box center [371, 89] width 16 height 16
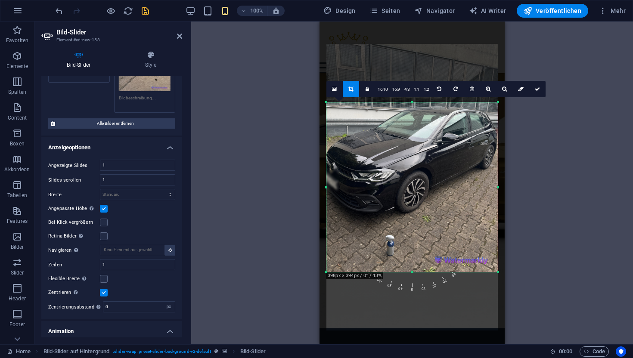
drag, startPoint x: 412, startPoint y: 102, endPoint x: 423, endPoint y: 156, distance: 54.9
click at [423, 156] on div "180 170 160 150 140 130 120 110 100 90 80 70 60 50 40 30 20 10 0 -10 -20 -30 -4…" at bounding box center [411, 187] width 171 height 170
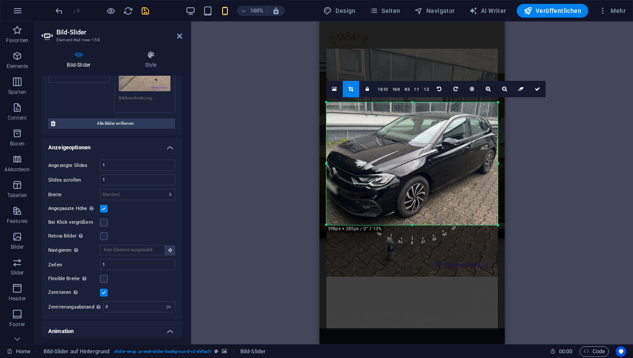
drag, startPoint x: 412, startPoint y: 276, endPoint x: 407, endPoint y: 224, distance: 52.3
click at [407, 224] on div at bounding box center [411, 225] width 171 height 3
click at [535, 88] on icon at bounding box center [537, 89] width 5 height 5
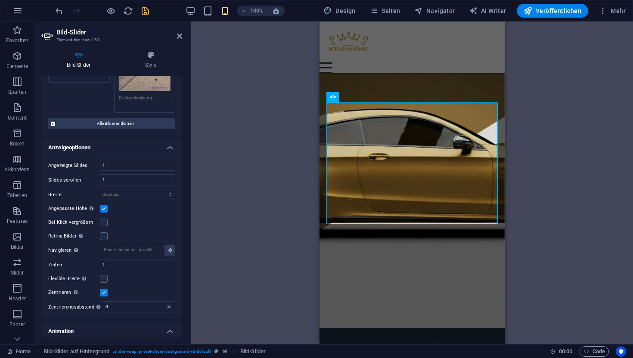
click at [295, 224] on div "Ziehe eine Datei hier rein, um sie hinzuzufügen H1 Banner Banner Container Menü…" at bounding box center [412, 183] width 442 height 323
click at [298, 176] on div "Ziehe eine Datei hier rein, um sie hinzuzufügen H1 Banner Banner Container Menü…" at bounding box center [412, 183] width 442 height 323
click at [179, 37] on icon at bounding box center [179, 36] width 5 height 7
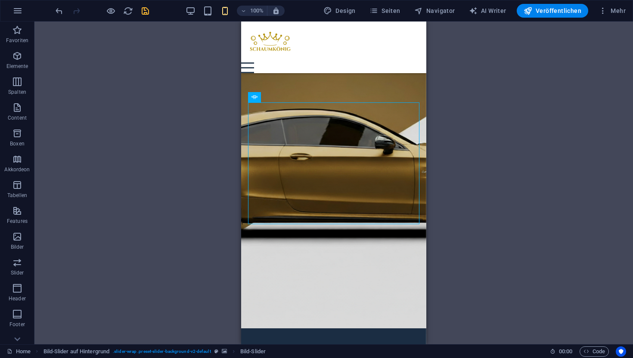
click at [470, 118] on div "Ziehe eine Datei hier rein, um sie hinzuzufügen H1 Banner Banner Container Menü…" at bounding box center [333, 183] width 598 height 323
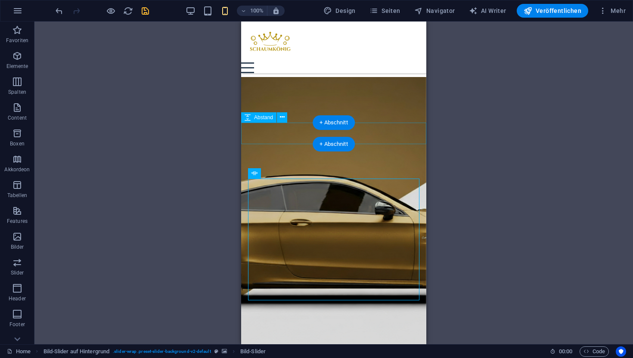
scroll to position [1215, 0]
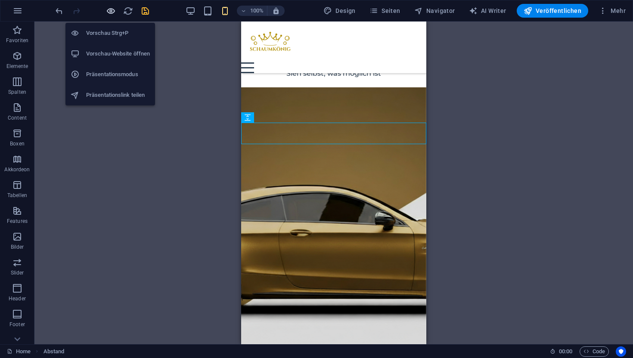
click at [115, 12] on icon "button" at bounding box center [111, 11] width 10 height 10
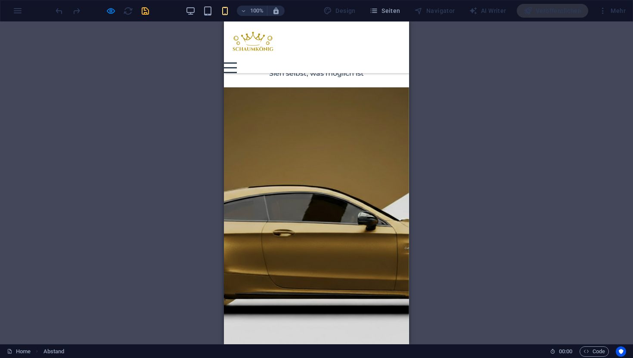
drag, startPoint x: 306, startPoint y: 254, endPoint x: 262, endPoint y: 255, distance: 44.3
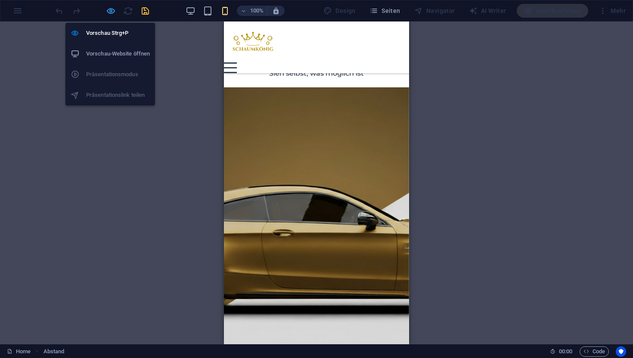
click at [111, 11] on icon "button" at bounding box center [111, 11] width 10 height 10
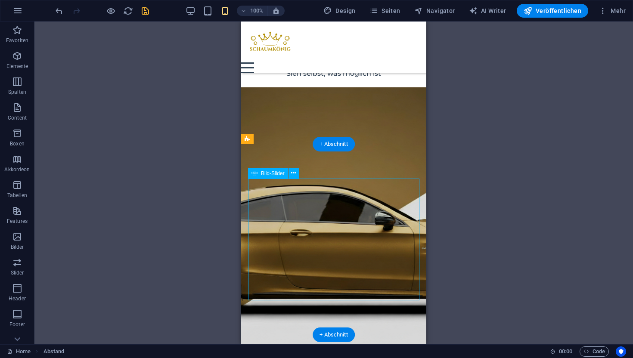
select select "px"
select select "ms"
select select "s"
select select "progressive"
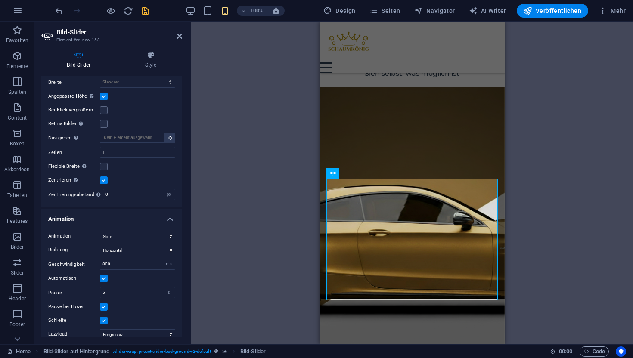
scroll to position [362, 0]
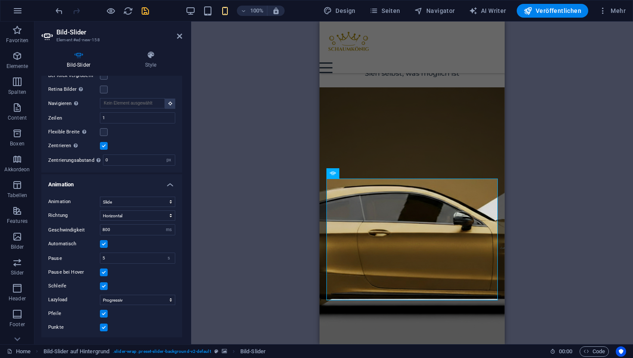
click at [104, 313] on label at bounding box center [104, 314] width 8 height 8
click at [0, 0] on input "Pfeile" at bounding box center [0, 0] width 0 height 0
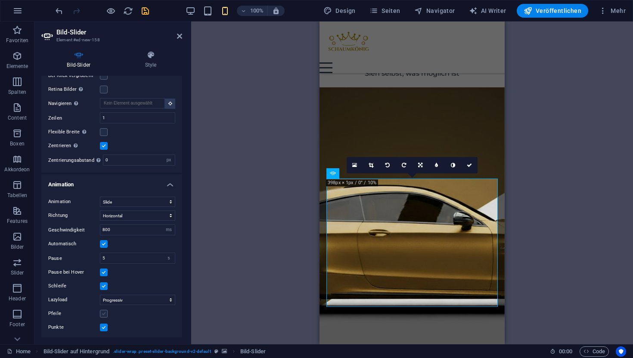
click at [104, 313] on label at bounding box center [104, 314] width 8 height 8
click at [0, 0] on input "Pfeile" at bounding box center [0, 0] width 0 height 0
click at [105, 314] on label at bounding box center [104, 314] width 8 height 8
click at [0, 0] on input "Pfeile" at bounding box center [0, 0] width 0 height 0
click at [104, 331] on div "Animation Slide Fade Richtung Horizontal Vertikal Geschwindigkeit 800 s ms Auto…" at bounding box center [111, 265] width 141 height 150
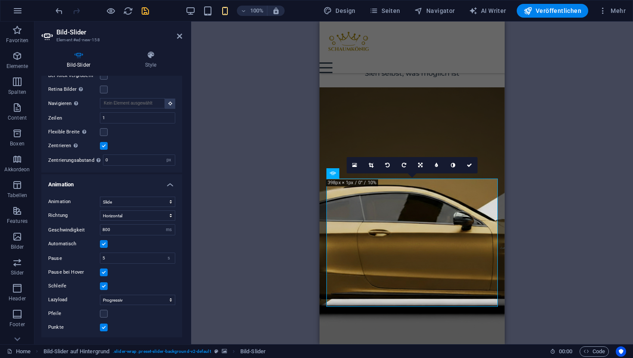
click at [104, 325] on label at bounding box center [104, 328] width 8 height 8
click at [0, 0] on input "Punkte" at bounding box center [0, 0] width 0 height 0
click at [103, 313] on label at bounding box center [104, 314] width 8 height 8
click at [0, 0] on input "Pfeile" at bounding box center [0, 0] width 0 height 0
click at [103, 313] on label at bounding box center [104, 314] width 8 height 8
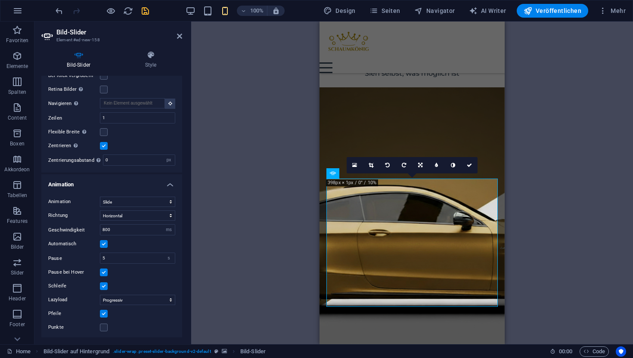
click at [0, 0] on input "Pfeile" at bounding box center [0, 0] width 0 height 0
click at [103, 325] on label at bounding box center [104, 328] width 8 height 8
click at [0, 0] on input "Punkte" at bounding box center [0, 0] width 0 height 0
click at [102, 313] on label at bounding box center [104, 314] width 8 height 8
click at [0, 0] on input "Pfeile" at bounding box center [0, 0] width 0 height 0
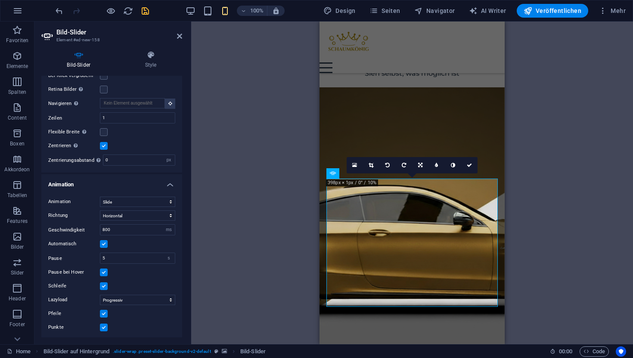
click at [102, 313] on label at bounding box center [104, 314] width 8 height 8
click at [0, 0] on input "Pfeile" at bounding box center [0, 0] width 0 height 0
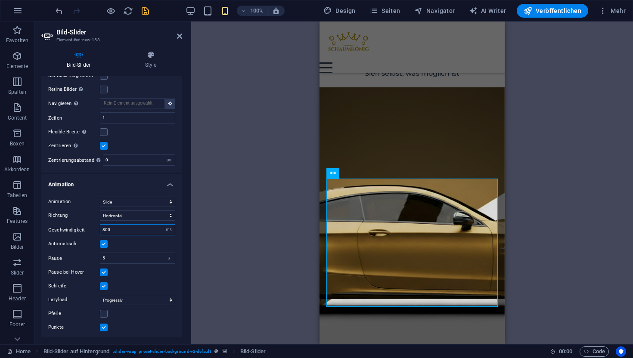
click at [106, 228] on input "800" at bounding box center [137, 230] width 74 height 10
type input "400"
click at [470, 163] on icon at bounding box center [469, 165] width 5 height 5
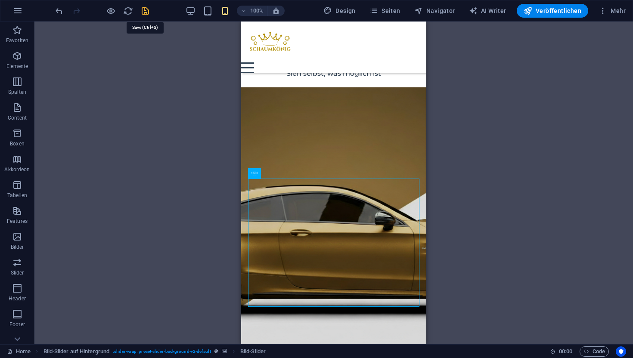
click at [146, 10] on icon "save" at bounding box center [145, 11] width 10 height 10
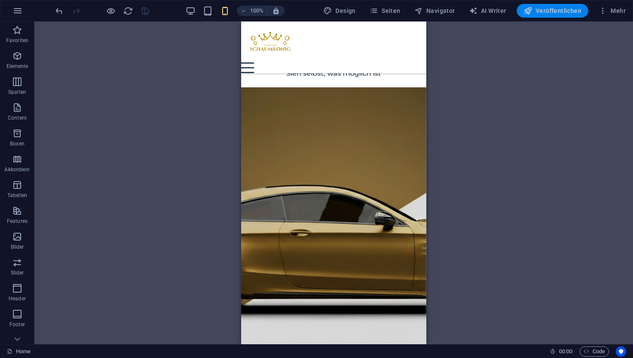
click at [529, 8] on icon "button" at bounding box center [527, 10] width 9 height 9
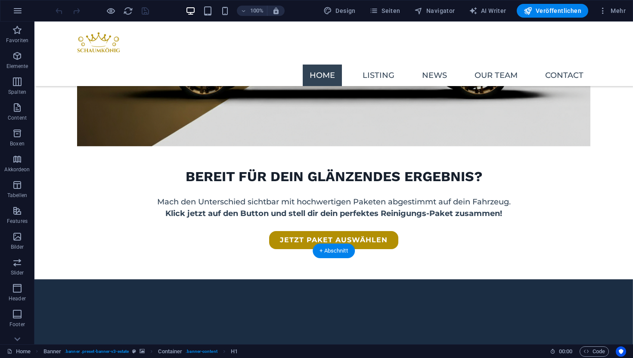
scroll to position [1341, 0]
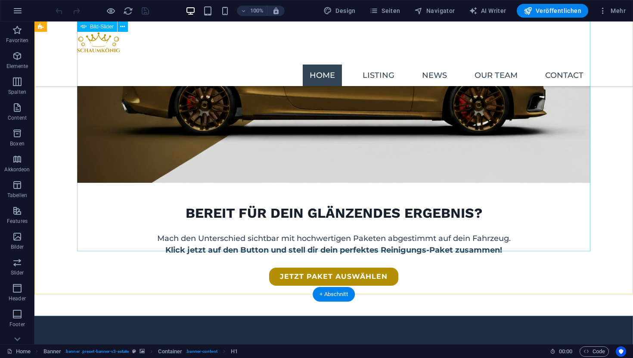
select select "px"
select select "ms"
select select "s"
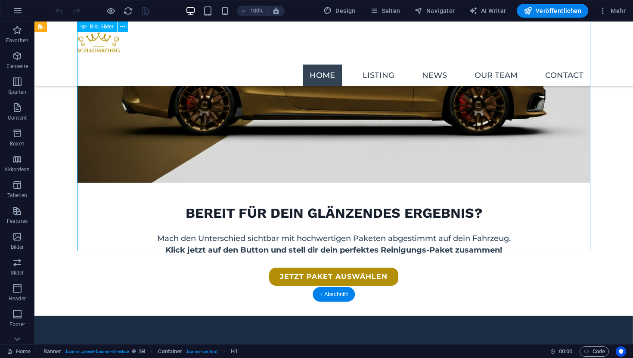
select select "progressive"
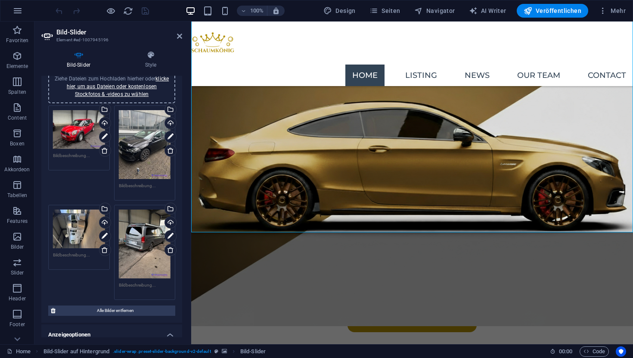
scroll to position [29, 0]
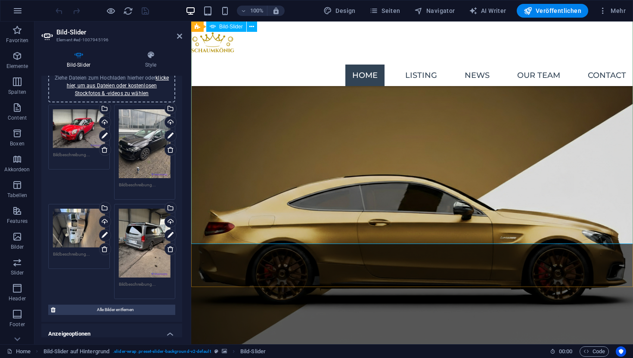
scroll to position [1259, 0]
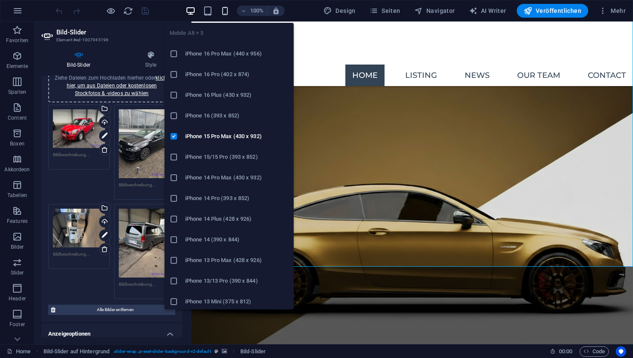
click at [223, 6] on icon "button" at bounding box center [225, 11] width 10 height 10
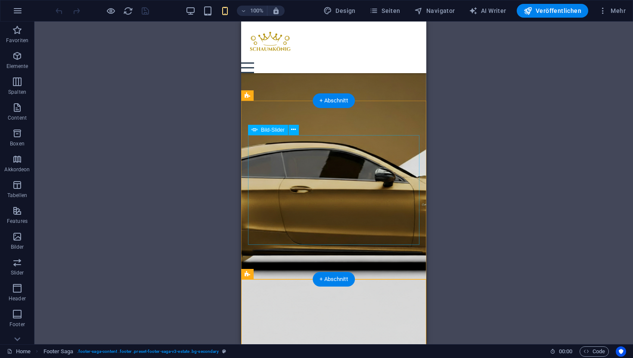
select select "px"
select select "ms"
select select "s"
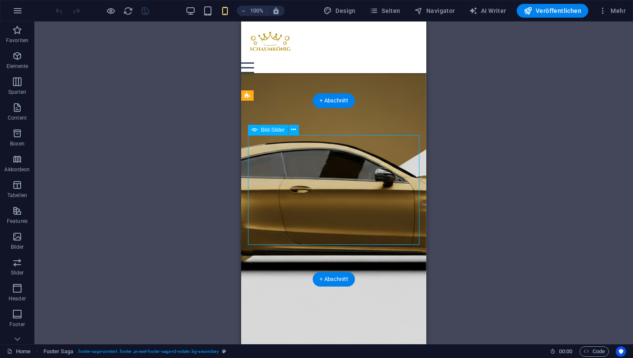
select select "progressive"
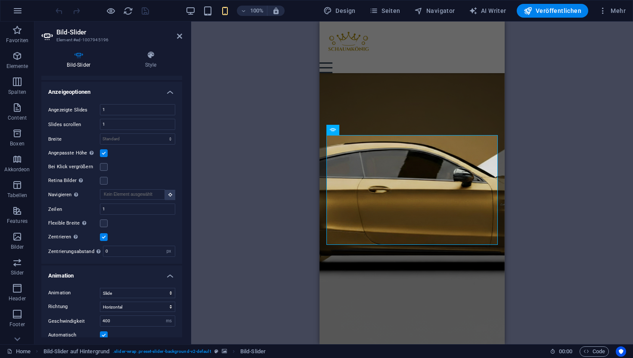
scroll to position [362, 0]
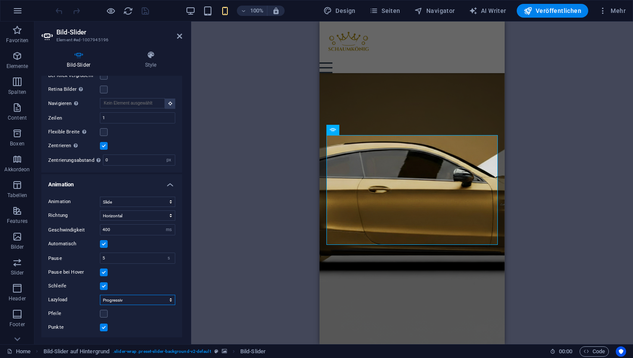
click at [118, 299] on select "Aus Auf Abruf Progressiv" at bounding box center [137, 300] width 75 height 10
drag, startPoint x: 53, startPoint y: 298, endPoint x: 123, endPoint y: 298, distance: 69.3
click at [123, 298] on div "Lazyload Aus Auf Abruf Progressiv" at bounding box center [111, 300] width 127 height 10
click at [123, 298] on select "Aus Auf Abruf Progressiv" at bounding box center [137, 300] width 75 height 10
select select
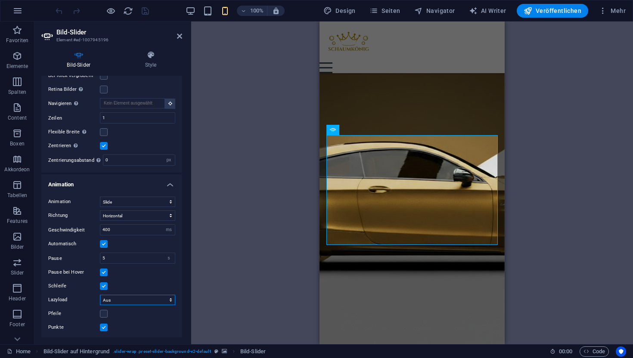
click at [100, 295] on select "Aus Auf Abruf Progressiv" at bounding box center [137, 300] width 75 height 10
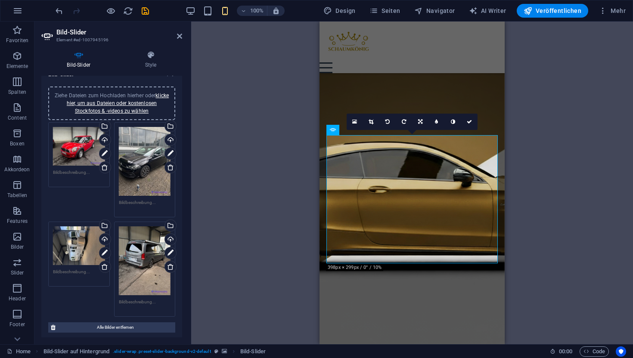
scroll to position [0, 0]
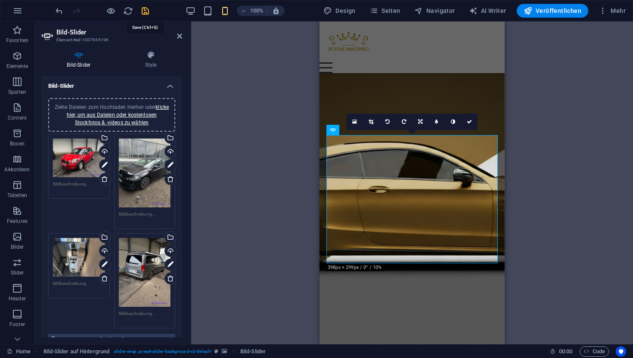
click at [146, 14] on icon "save" at bounding box center [145, 11] width 10 height 10
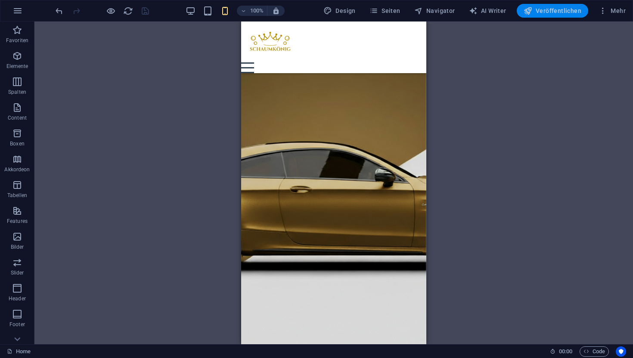
click at [542, 10] on span "Veröffentlichen" at bounding box center [552, 10] width 58 height 9
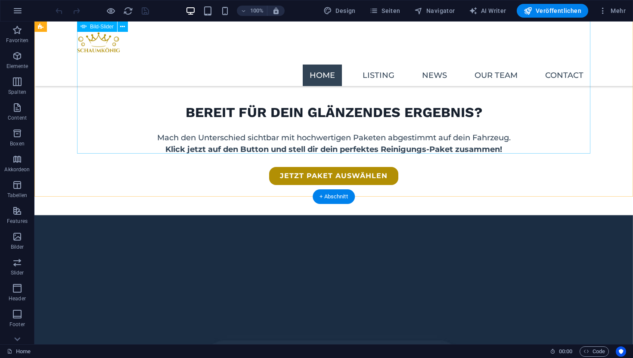
scroll to position [1420, 0]
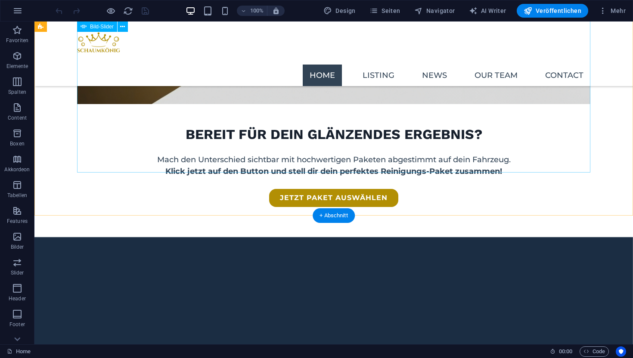
select select "px"
select select "ms"
select select "s"
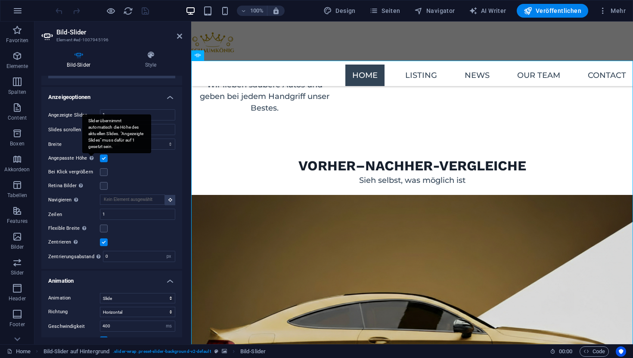
scroll to position [1149, 0]
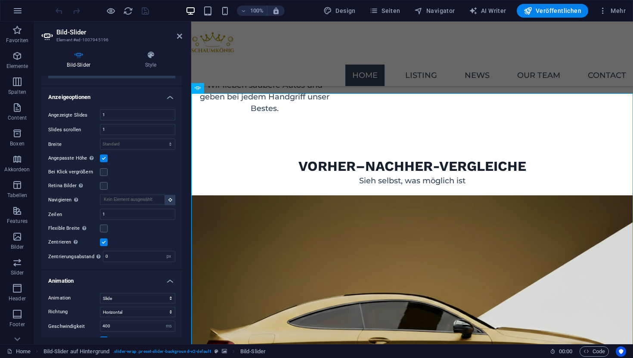
click at [103, 159] on label at bounding box center [104, 159] width 8 height 8
click at [0, 0] on input "Angepasste Höhe Slider übernimmt automatisch die Höhe des aktuellen Slides. "An…" at bounding box center [0, 0] width 0 height 0
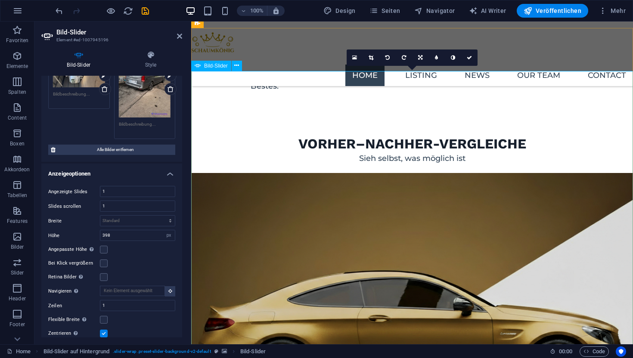
scroll to position [1284, 0]
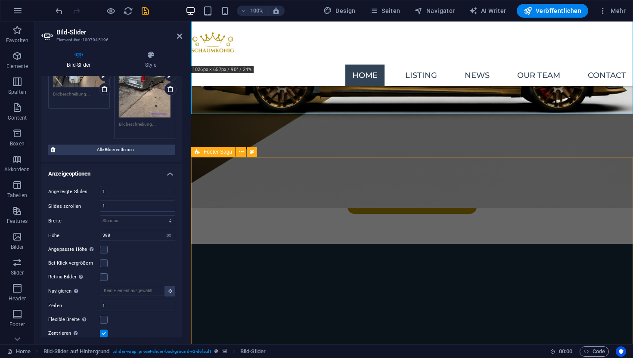
scroll to position [1461, 0]
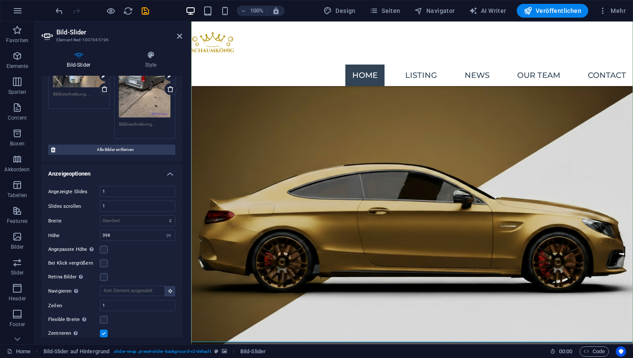
scroll to position [1306, 0]
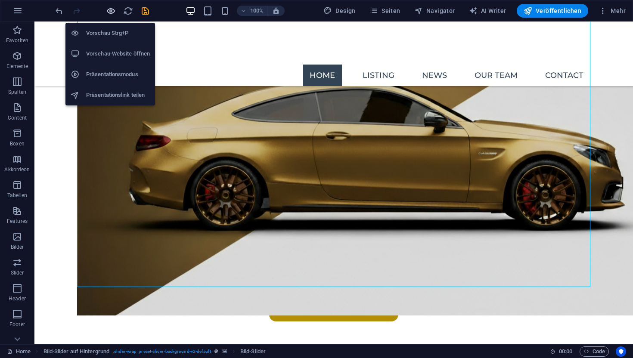
click at [111, 9] on icon "button" at bounding box center [111, 11] width 10 height 10
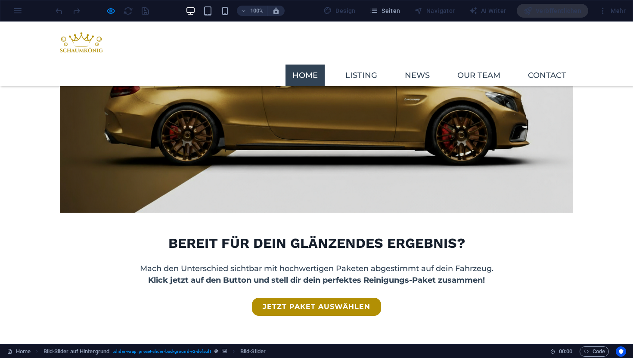
scroll to position [1268, 0]
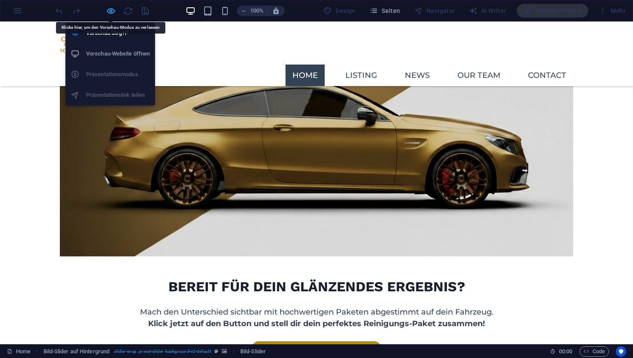
click at [111, 7] on icon "button" at bounding box center [111, 11] width 10 height 10
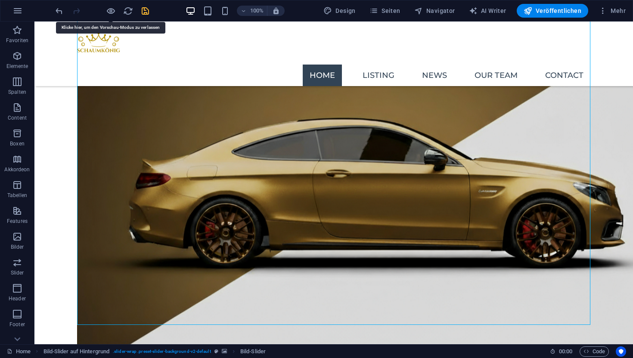
click at [143, 8] on icon "save" at bounding box center [145, 11] width 10 height 10
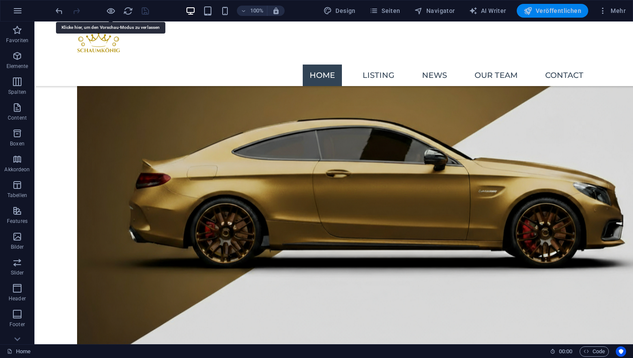
click at [534, 9] on span "Veröffentlichen" at bounding box center [552, 10] width 58 height 9
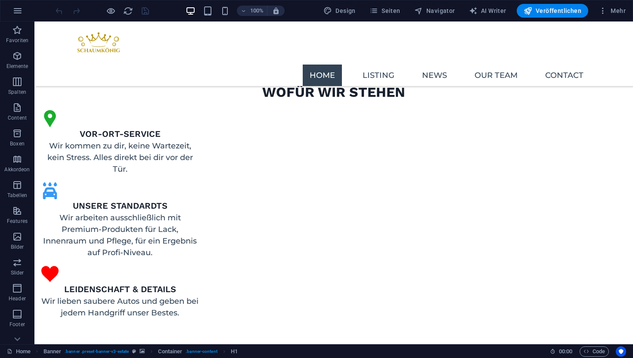
scroll to position [914, 0]
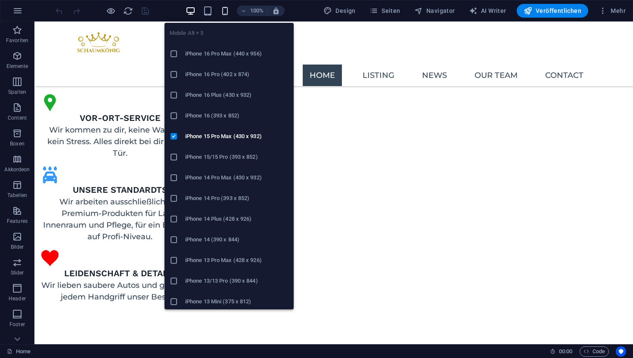
click at [229, 13] on icon "button" at bounding box center [225, 11] width 10 height 10
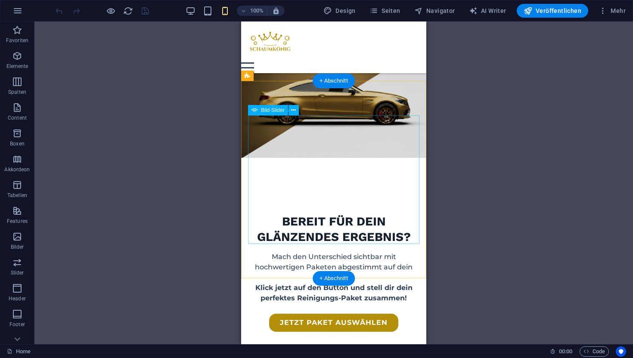
scroll to position [1255, 0]
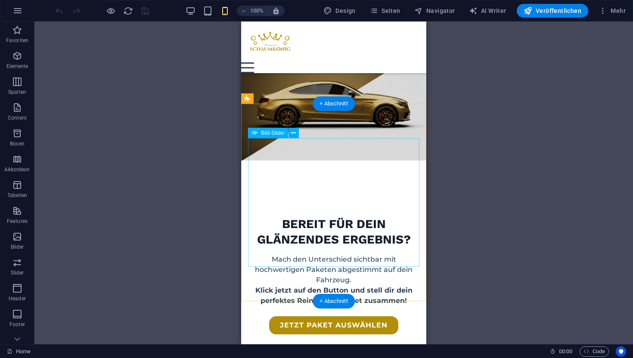
select select "px"
select select "ms"
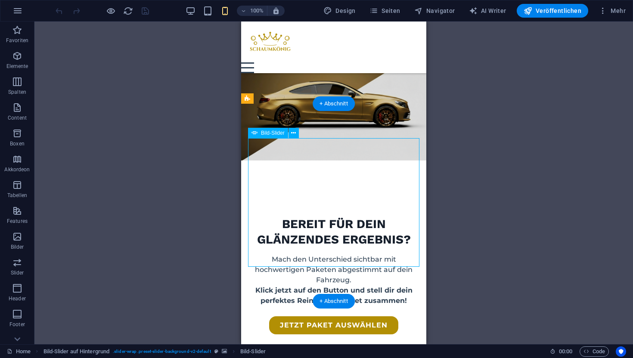
select select "s"
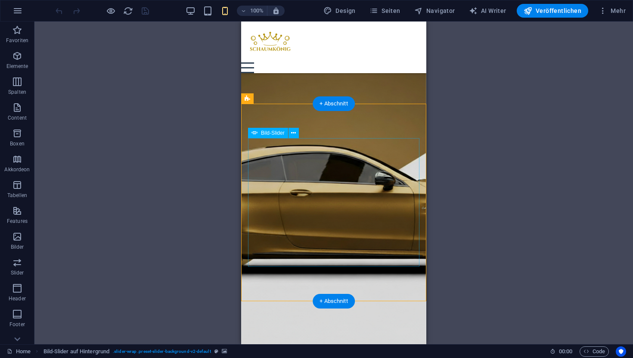
select select "px"
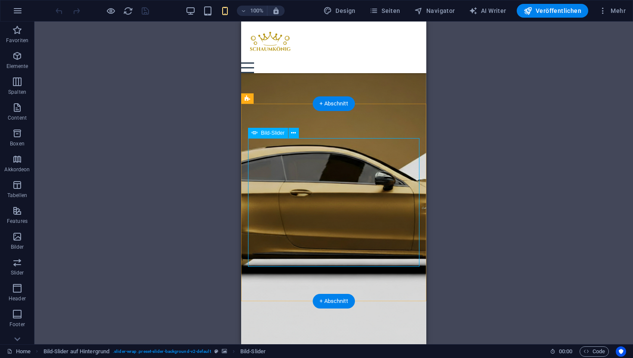
select select "px"
select select "ms"
select select "s"
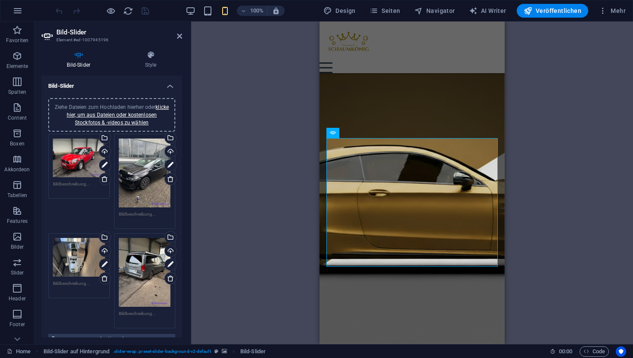
scroll to position [24, 0]
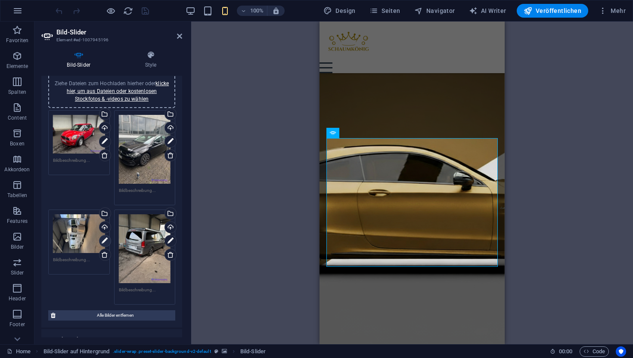
click at [104, 238] on icon at bounding box center [105, 241] width 6 height 10
click at [100, 240] on link at bounding box center [105, 241] width 12 height 12
click at [105, 239] on icon at bounding box center [105, 241] width 6 height 10
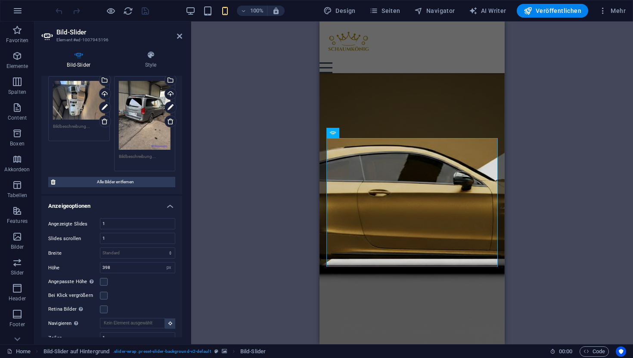
scroll to position [158, 0]
click at [104, 279] on label at bounding box center [104, 281] width 8 height 8
click at [0, 0] on input "Angepasste Höhe Slider übernimmt automatisch die Höhe des aktuellen Slides. "An…" at bounding box center [0, 0] width 0 height 0
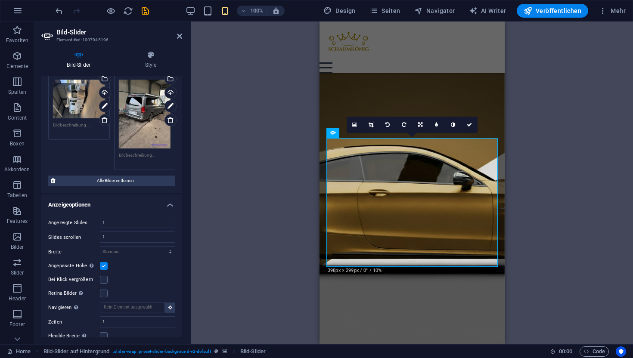
click at [103, 263] on label at bounding box center [104, 266] width 8 height 8
click at [0, 0] on input "Angepasste Höhe Slider übernimmt automatisch die Höhe des aktuellen Slides. "An…" at bounding box center [0, 0] width 0 height 0
click at [114, 263] on input "398" at bounding box center [137, 266] width 74 height 10
type input "300"
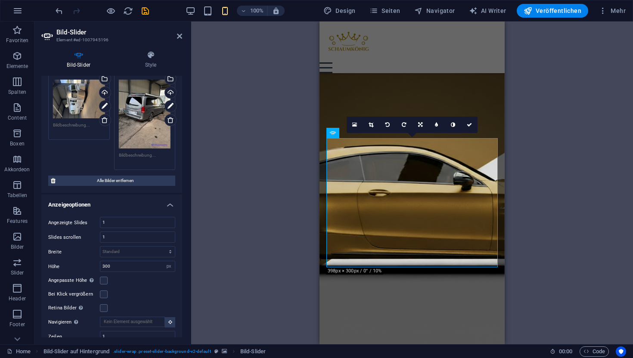
click at [204, 262] on div "Ziehe eine Datei hier rein, um sie hinzuzufügen H1 Banner Container Button Cont…" at bounding box center [412, 183] width 442 height 323
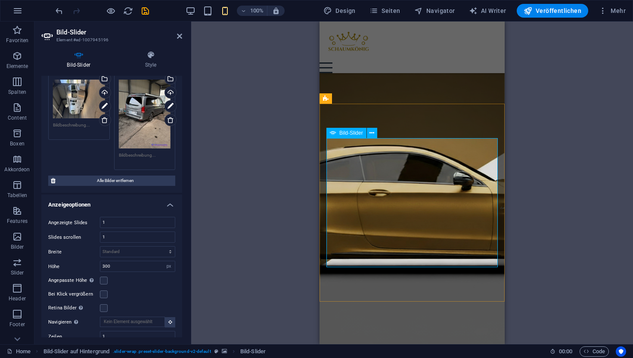
click at [270, 238] on div "Ziehe eine Datei hier rein, um sie hinzuzufügen H1 Banner Container Button Cont…" at bounding box center [412, 183] width 442 height 323
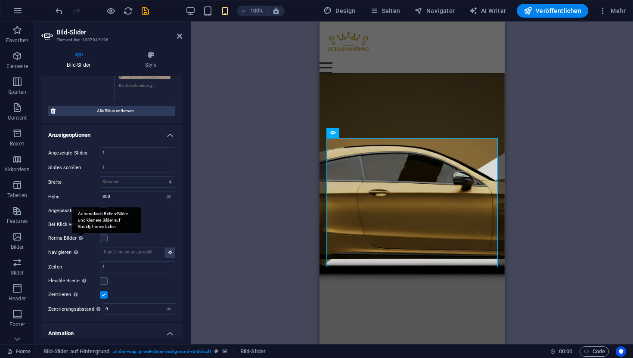
scroll to position [235, 0]
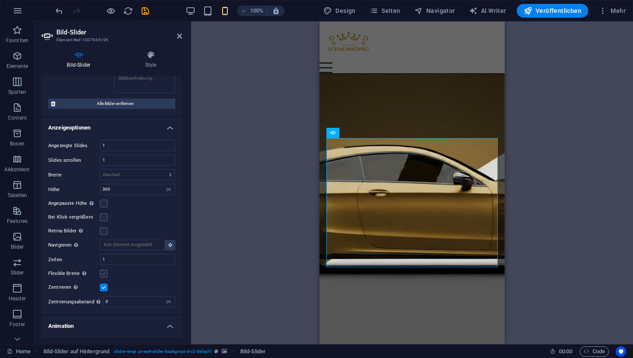
click at [103, 273] on label at bounding box center [104, 274] width 8 height 8
click at [0, 0] on input "Flexible Breite Passt automatisch die Breite des angezeigten Slides an." at bounding box center [0, 0] width 0 height 0
click at [103, 273] on label at bounding box center [104, 274] width 8 height 8
click at [0, 0] on input "Flexible Breite Passt automatisch die Breite des angezeigten Slides an." at bounding box center [0, 0] width 0 height 0
click at [103, 273] on label at bounding box center [104, 274] width 8 height 8
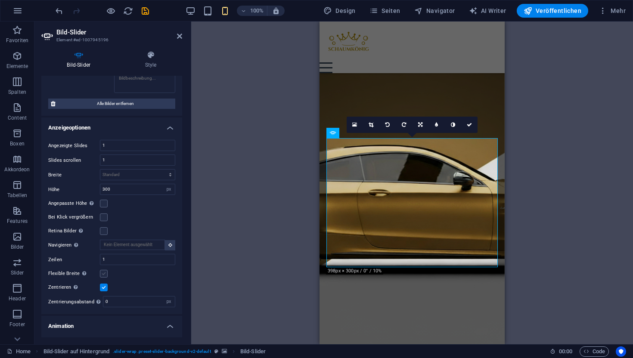
click at [0, 0] on input "Flexible Breite Passt automatisch die Breite des angezeigten Slides an." at bounding box center [0, 0] width 0 height 0
click at [103, 273] on label at bounding box center [104, 274] width 8 height 8
click at [0, 0] on input "Flexible Breite Passt automatisch die Breite des angezeigten Slides an." at bounding box center [0, 0] width 0 height 0
click at [103, 284] on label at bounding box center [104, 288] width 8 height 8
click at [0, 0] on input "Zentrieren Aktiviert zentrierte Ansicht, zeigt Teile der vorherigen/nächsten Sl…" at bounding box center [0, 0] width 0 height 0
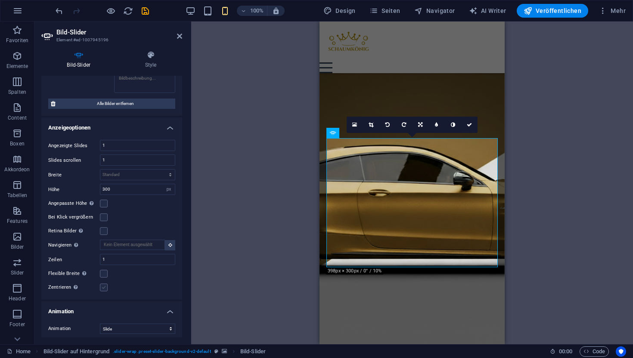
click at [103, 284] on label at bounding box center [104, 288] width 8 height 8
click at [0, 0] on input "Zentrieren Aktiviert zentrierte Ansicht, zeigt Teile der vorherigen/nächsten Sl…" at bounding box center [0, 0] width 0 height 0
click at [104, 285] on label at bounding box center [104, 288] width 8 height 8
click at [0, 0] on input "Zentrieren Aktiviert zentrierte Ansicht, zeigt Teile der vorherigen/nächsten Sl…" at bounding box center [0, 0] width 0 height 0
click at [470, 124] on icon at bounding box center [469, 124] width 5 height 5
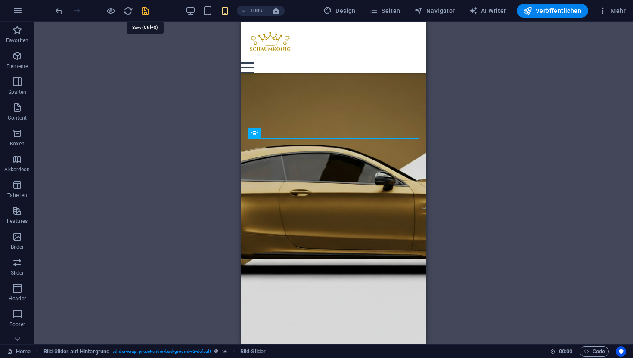
click at [145, 12] on icon "save" at bounding box center [145, 11] width 10 height 10
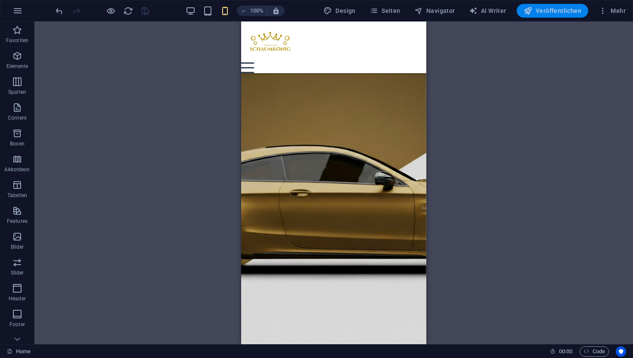
click at [540, 9] on span "Veröffentlichen" at bounding box center [552, 10] width 58 height 9
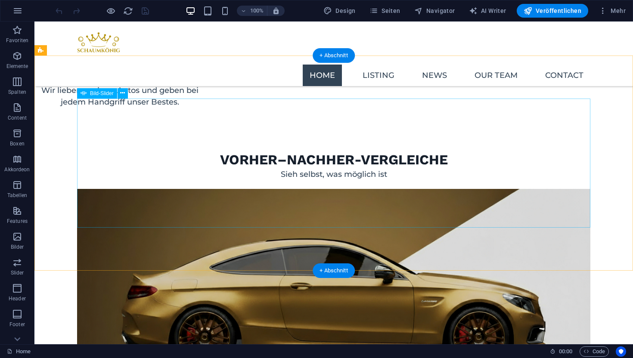
select select "px"
select select "ms"
select select "s"
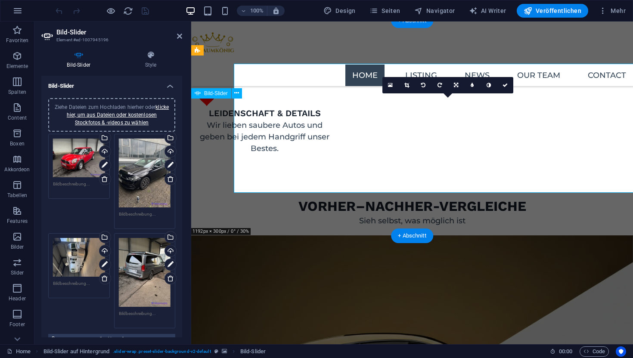
scroll to position [1144, 0]
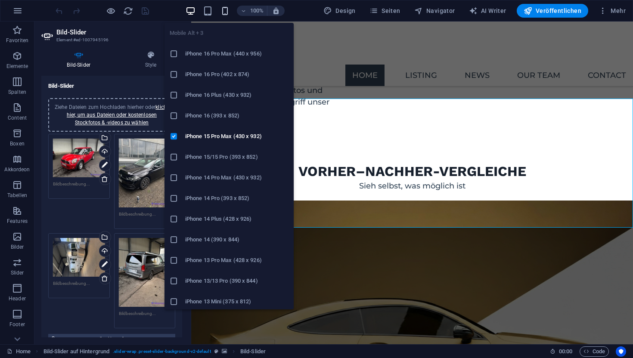
click at [229, 13] on icon "button" at bounding box center [225, 11] width 10 height 10
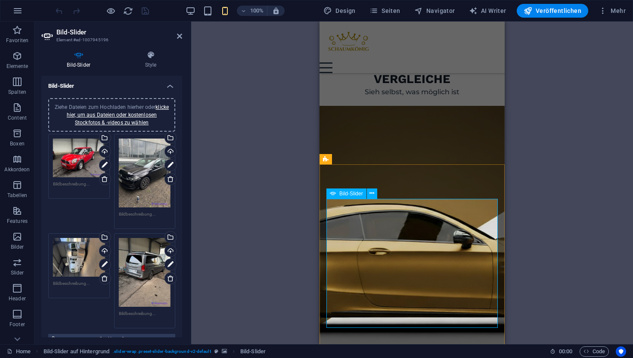
scroll to position [1195, 0]
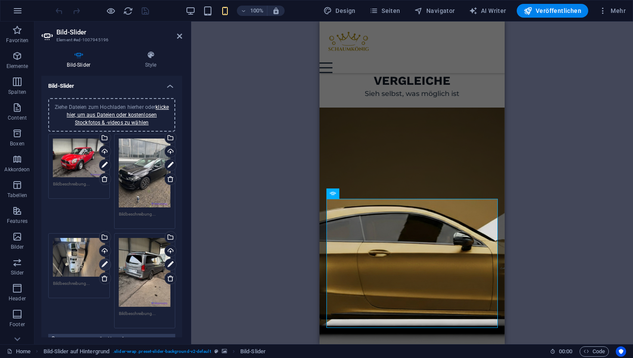
click at [104, 262] on icon at bounding box center [105, 265] width 6 height 10
click at [400, 182] on link at bounding box center [404, 185] width 16 height 16
type input "398"
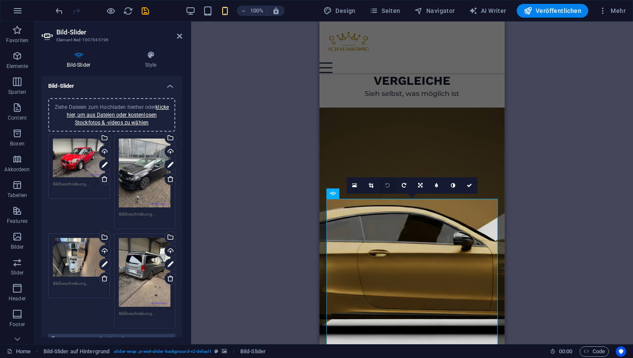
click at [392, 185] on link at bounding box center [387, 185] width 16 height 16
click at [352, 186] on link at bounding box center [355, 185] width 16 height 16
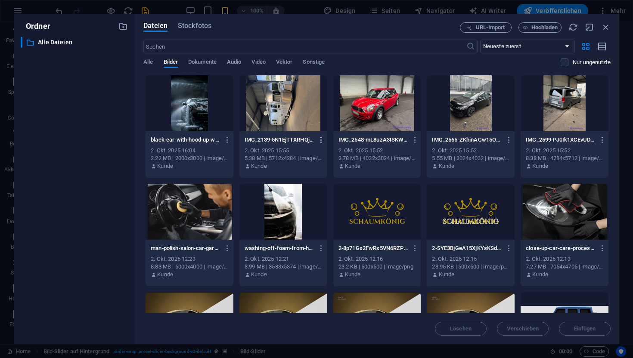
click at [319, 140] on icon "button" at bounding box center [321, 140] width 8 height 8
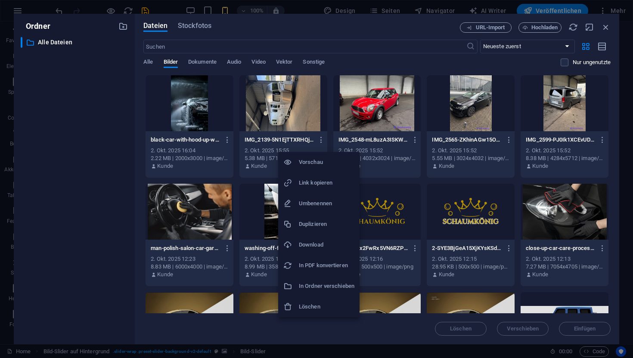
click at [310, 170] on li "Vorschau" at bounding box center [318, 162] width 81 height 21
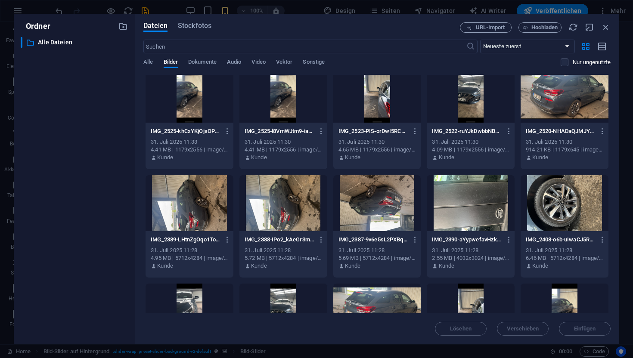
scroll to position [624, 0]
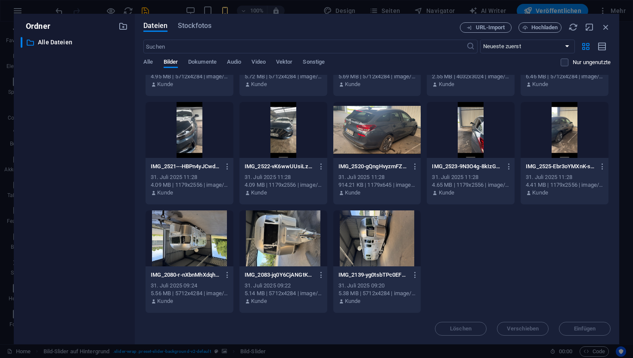
click at [367, 139] on div at bounding box center [377, 130] width 88 height 56
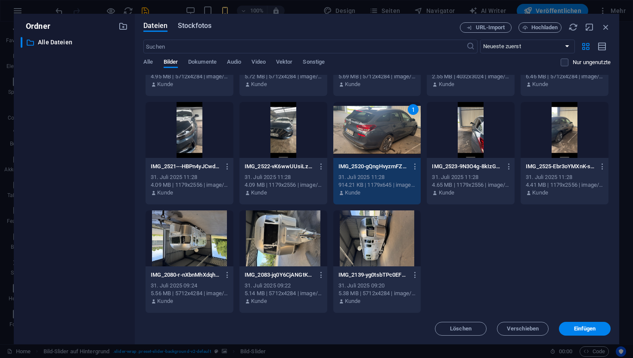
click at [183, 26] on span "Stockfotos" at bounding box center [195, 26] width 34 height 10
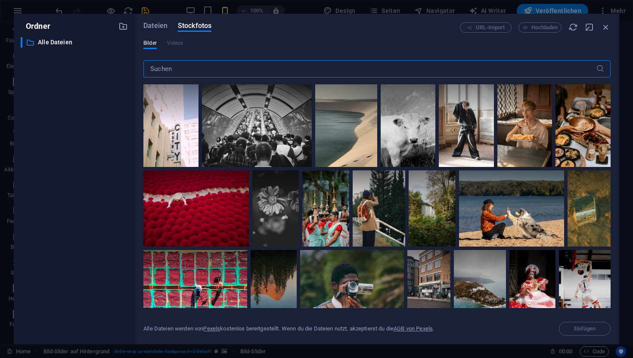
click at [150, 19] on div "Dateien Stockfotos URL-Import Hochladen Bilder Videos ​ Alle Dateien werden von…" at bounding box center [377, 179] width 484 height 331
click at [161, 22] on span "Dateien" at bounding box center [155, 26] width 24 height 10
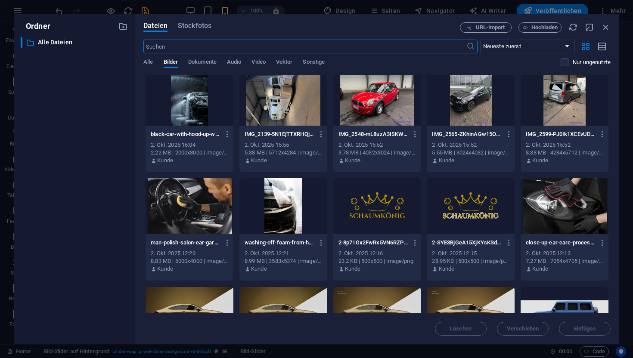
scroll to position [6, 0]
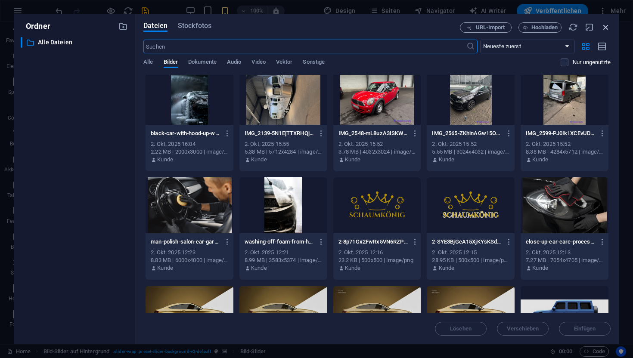
click at [605, 26] on icon "button" at bounding box center [605, 26] width 9 height 9
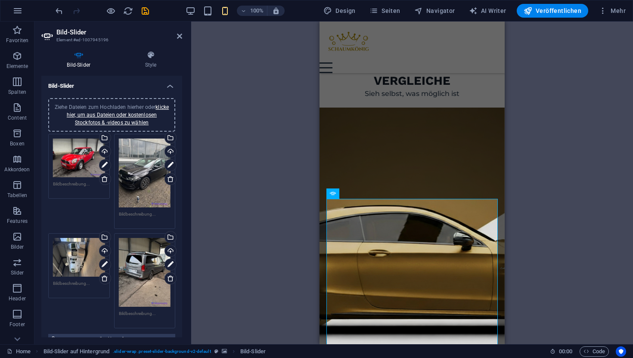
click at [265, 211] on div "Ziehe eine Datei hier rein, um sie hinzuzufügen H1 Banner Banner Container Text…" at bounding box center [412, 183] width 442 height 323
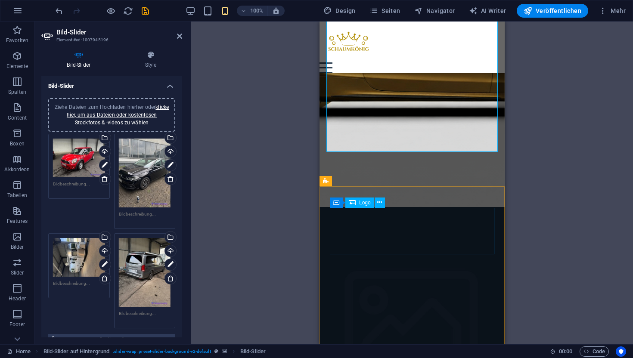
scroll to position [1413, 0]
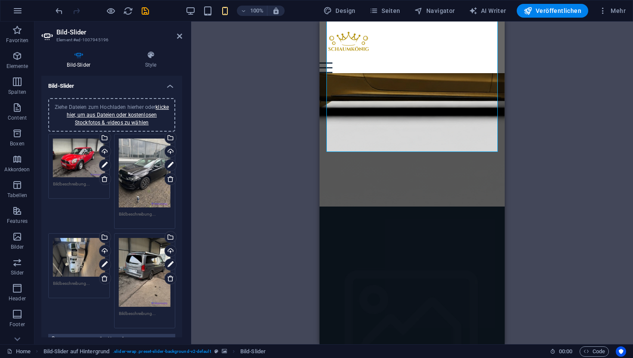
click at [122, 162] on div "Ziehe Dateien zum Hochladen hierher oder klicke hier, um aus Dateien oder koste…" at bounding box center [145, 173] width 52 height 69
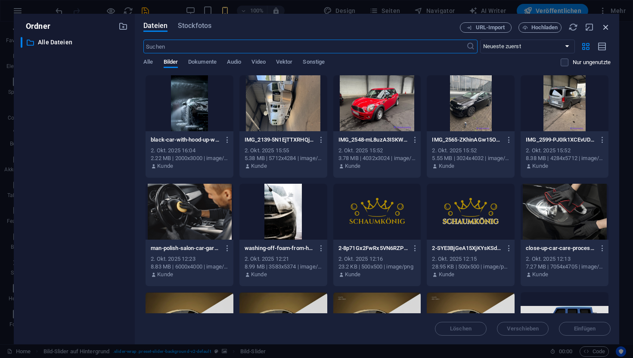
click at [601, 22] on icon "button" at bounding box center [605, 26] width 9 height 9
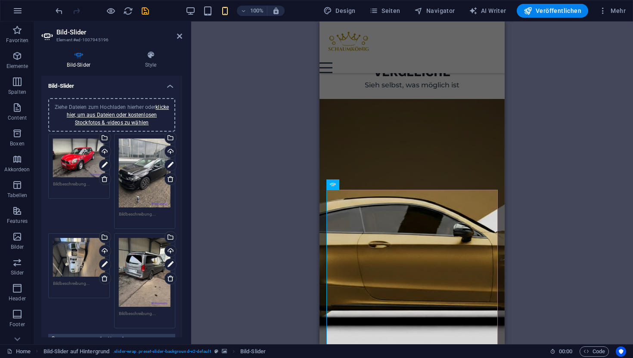
scroll to position [1205, 0]
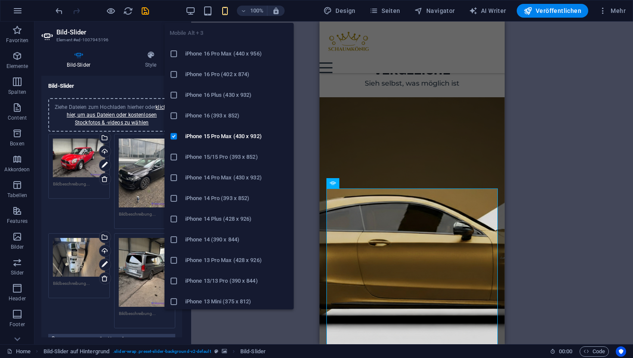
click at [230, 11] on icon "button" at bounding box center [225, 11] width 10 height 10
click at [203, 151] on li "iPhone 15/15 Pro (393 x 852)" at bounding box center [228, 157] width 129 height 21
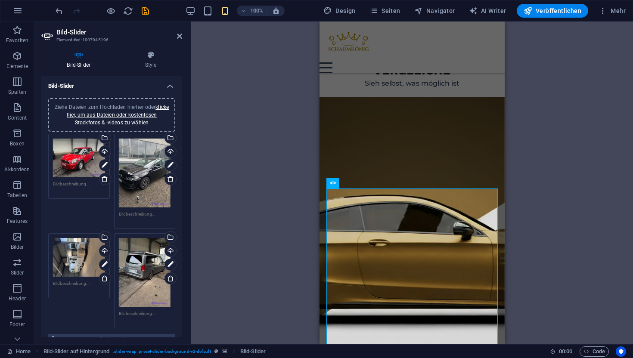
click at [261, 97] on div "Ziehe eine Datei hier rein, um sie hinzuzufügen H1 Banner Banner Container Text…" at bounding box center [412, 183] width 442 height 323
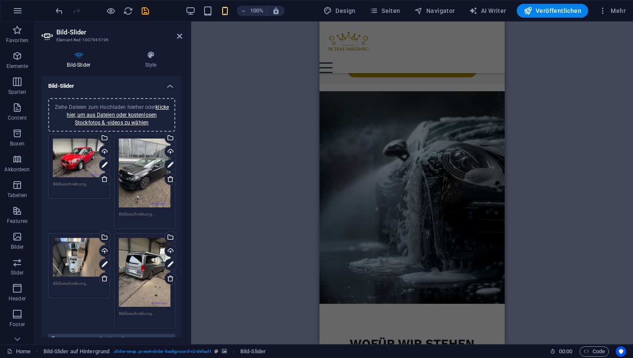
scroll to position [491, 0]
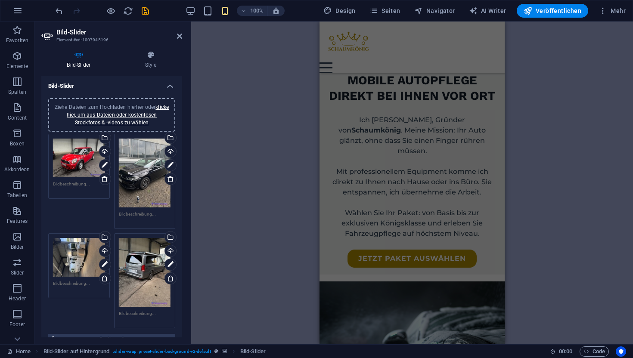
click at [260, 109] on div "Ziehe eine Datei hier rein, um sie hinzuzufügen H1 Banner Banner Container Text…" at bounding box center [412, 183] width 442 height 323
click at [193, 5] on div "100%" at bounding box center [234, 11] width 99 height 14
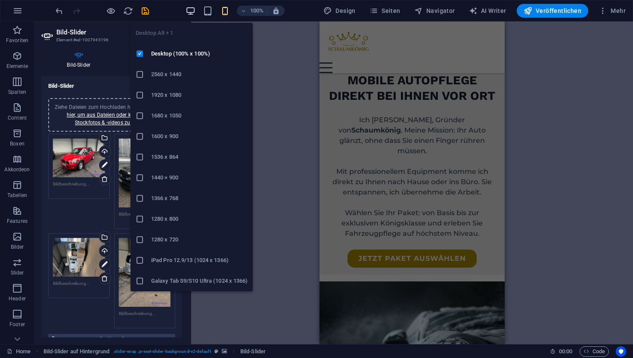
click at [195, 8] on icon "button" at bounding box center [191, 11] width 10 height 10
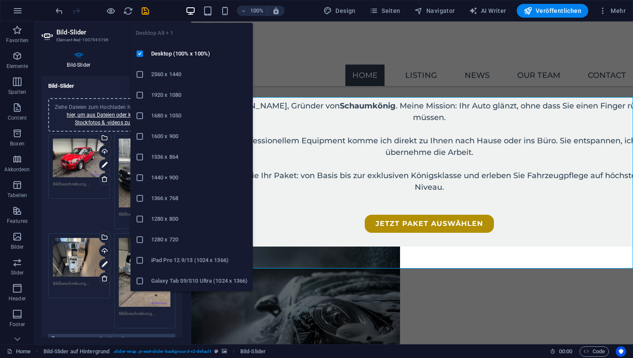
scroll to position [1146, 0]
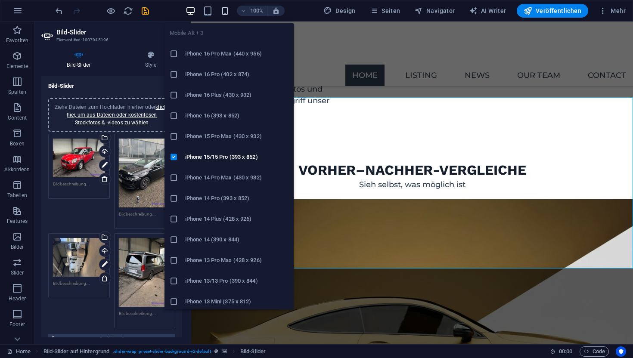
click at [225, 9] on icon "button" at bounding box center [225, 11] width 10 height 10
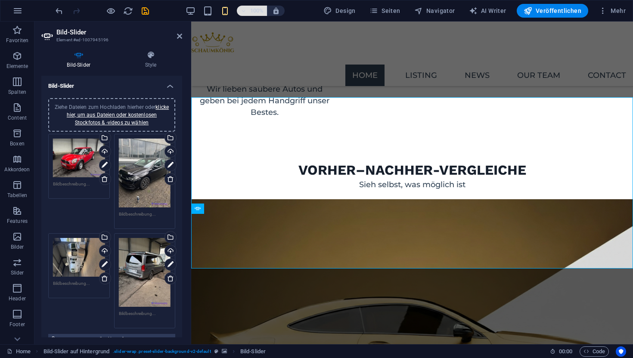
click at [241, 12] on button "100%" at bounding box center [252, 11] width 31 height 10
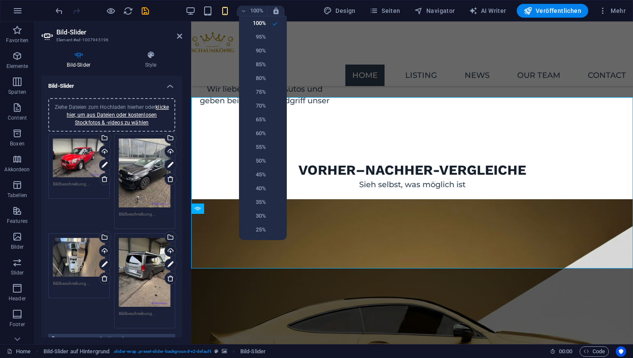
click at [229, 11] on div at bounding box center [316, 179] width 633 height 358
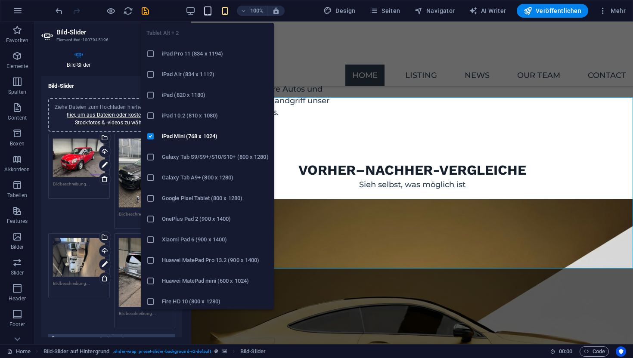
click at [208, 12] on icon "button" at bounding box center [208, 11] width 10 height 10
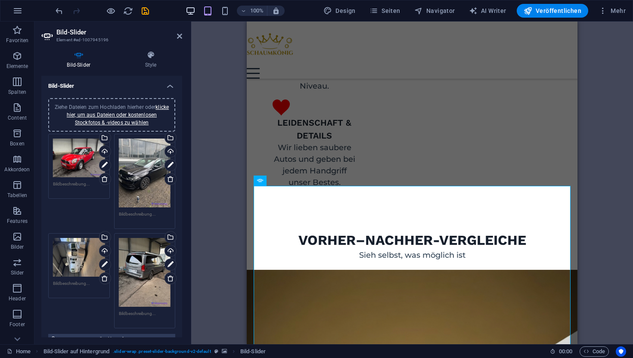
scroll to position [1149, 0]
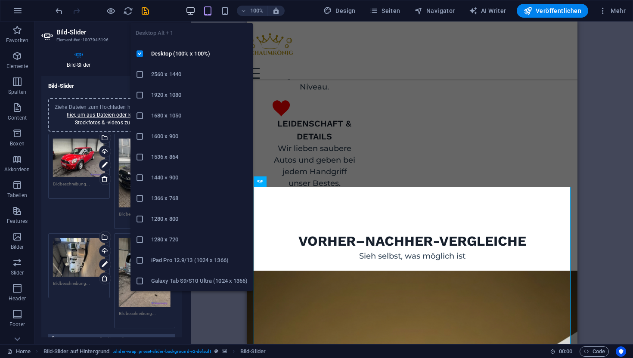
click at [189, 14] on icon "button" at bounding box center [191, 11] width 10 height 10
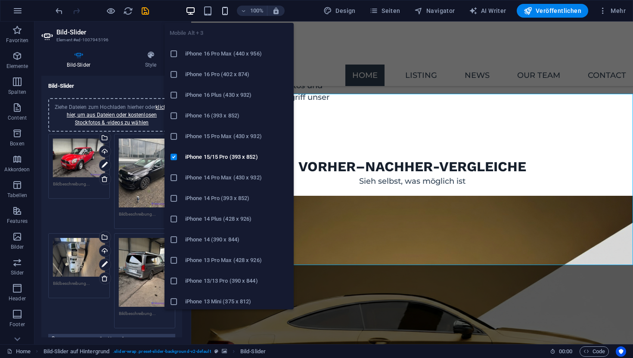
click at [225, 11] on icon "button" at bounding box center [225, 11] width 10 height 10
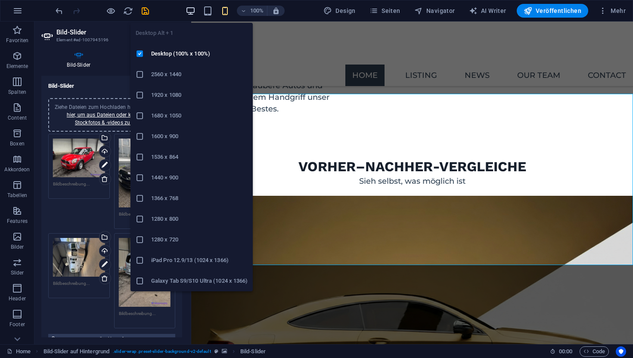
click at [193, 13] on icon "button" at bounding box center [191, 11] width 10 height 10
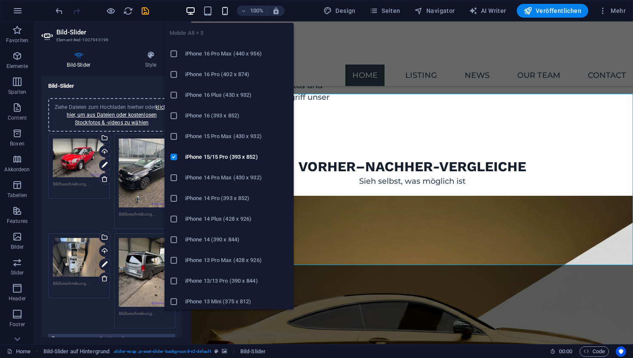
click at [226, 12] on icon "button" at bounding box center [225, 11] width 10 height 10
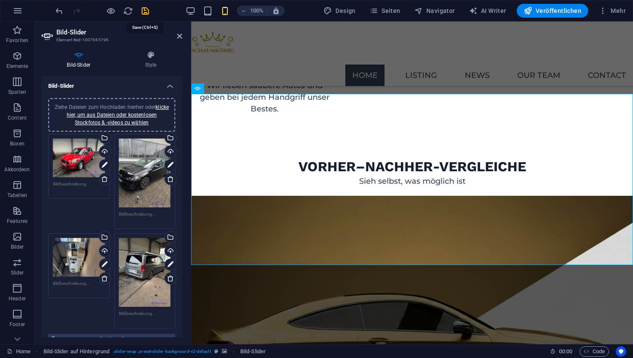
click at [146, 12] on icon "save" at bounding box center [145, 11] width 10 height 10
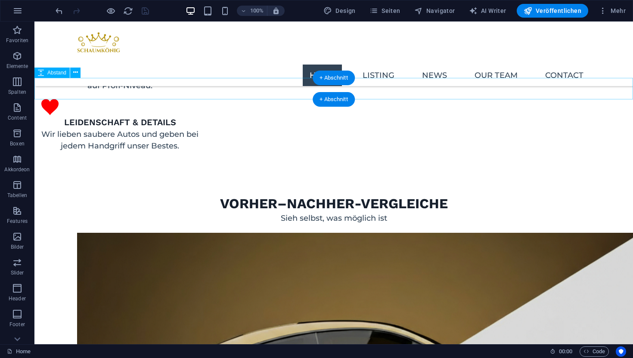
scroll to position [1025, 0]
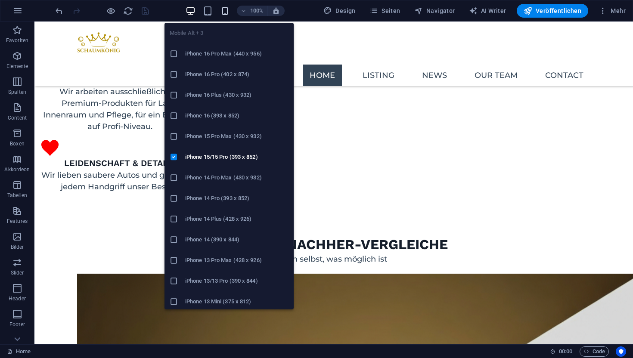
click at [225, 15] on icon "button" at bounding box center [225, 11] width 10 height 10
click at [191, 142] on li "iPhone 15 Pro Max (430 x 932)" at bounding box center [228, 136] width 129 height 21
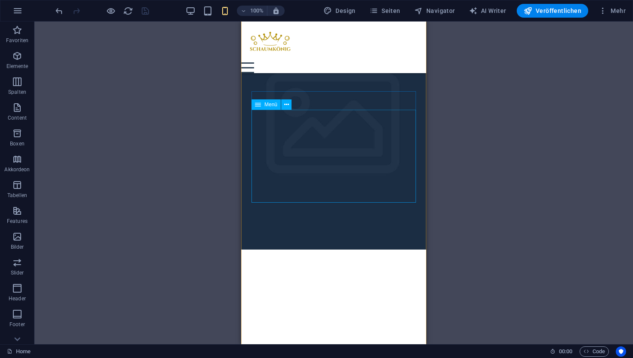
scroll to position [1616, 0]
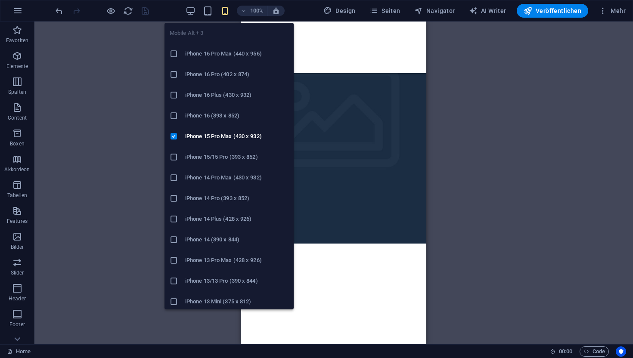
click at [221, 154] on h6 "iPhone 15/15 Pro (393 x 852)" at bounding box center [236, 157] width 103 height 10
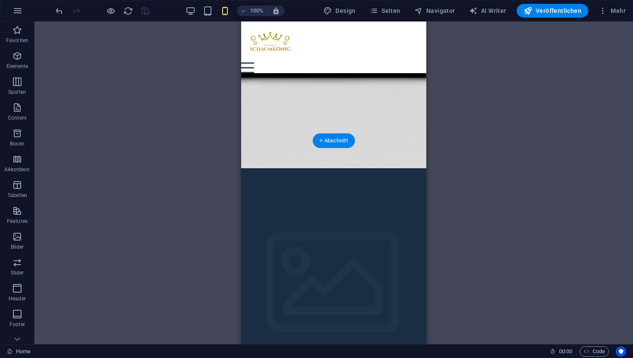
scroll to position [1445, 0]
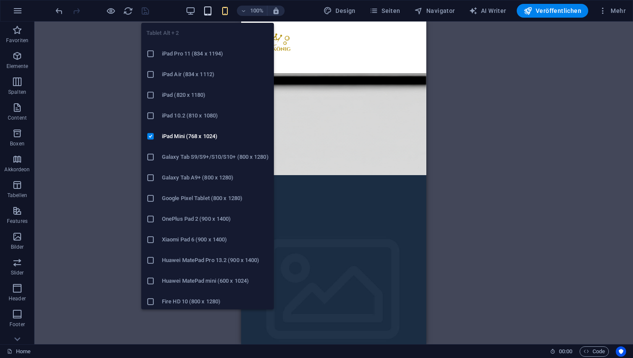
click at [213, 11] on icon "button" at bounding box center [208, 11] width 10 height 10
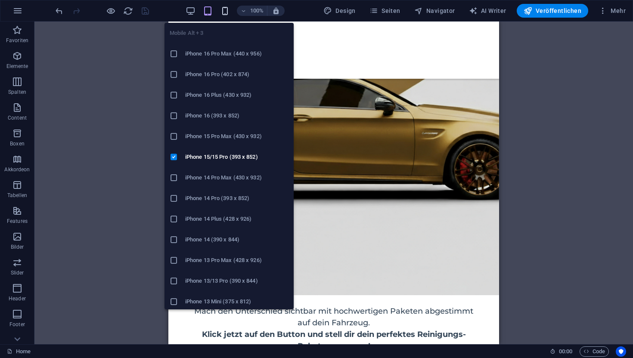
click at [224, 9] on icon "button" at bounding box center [225, 11] width 10 height 10
click at [223, 7] on icon "button" at bounding box center [225, 11] width 10 height 10
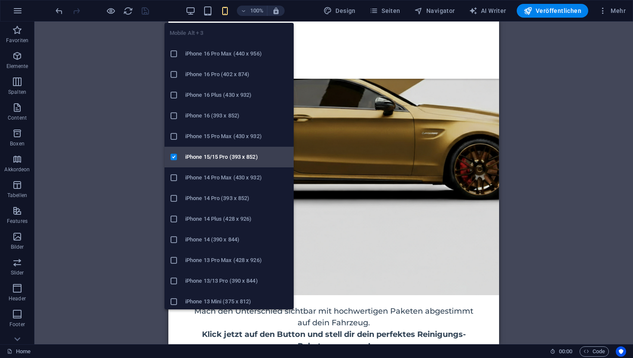
click at [222, 154] on h6 "iPhone 15/15 Pro (393 x 852)" at bounding box center [236, 157] width 103 height 10
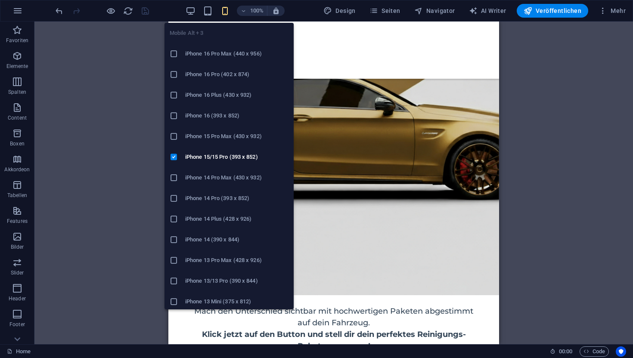
click at [215, 118] on h6 "iPhone 16 (393 x 852)" at bounding box center [236, 116] width 103 height 10
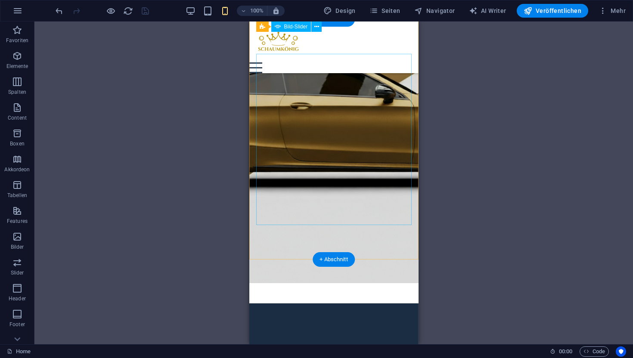
scroll to position [1357, 0]
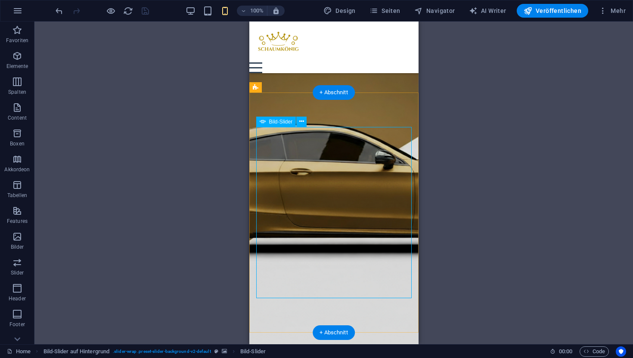
scroll to position [1291, 0]
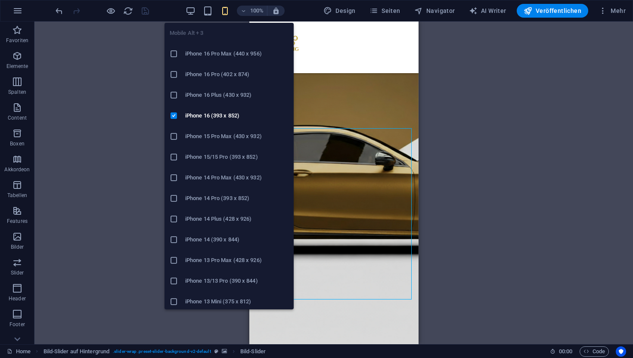
click at [207, 127] on li "iPhone 15 Pro Max (430 x 932)" at bounding box center [228, 136] width 129 height 21
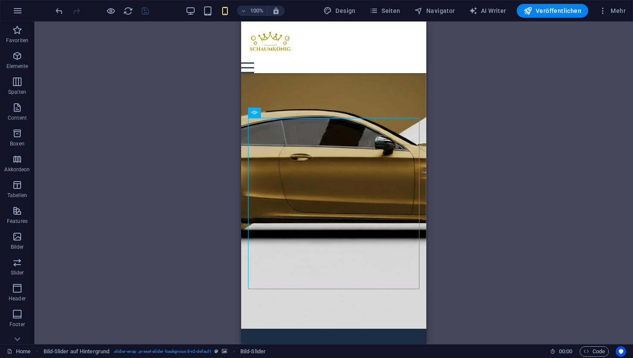
scroll to position [1276, 0]
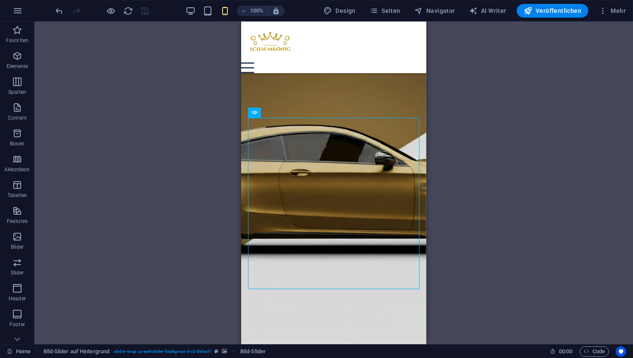
click at [186, 121] on div "Ziehe eine Datei hier rein, um sie hinzuzufügen H1 Banner Banner Container Text…" at bounding box center [333, 183] width 598 height 323
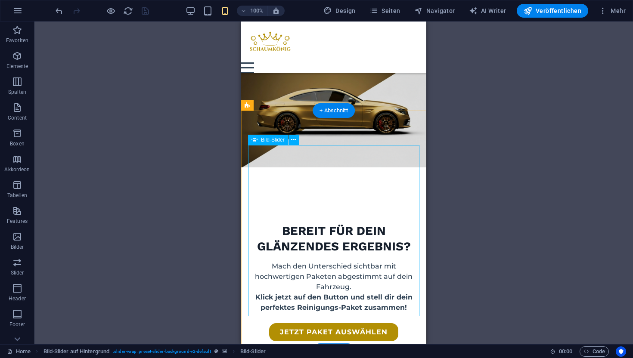
scroll to position [1279, 0]
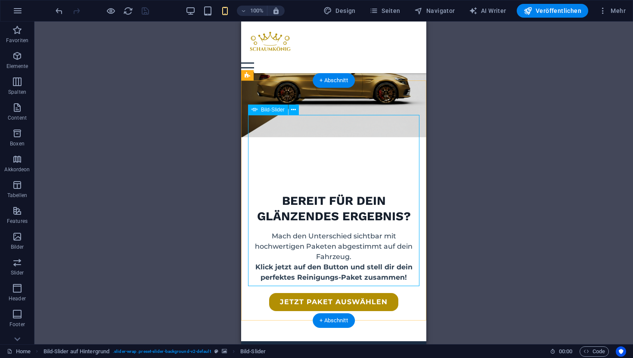
select select "px"
select select "ms"
select select "s"
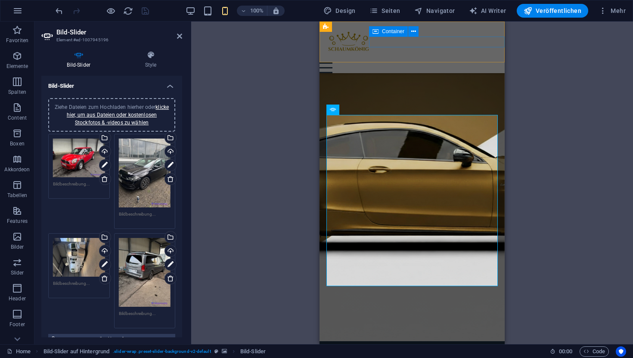
click at [385, 34] on span "Container" at bounding box center [393, 31] width 22 height 5
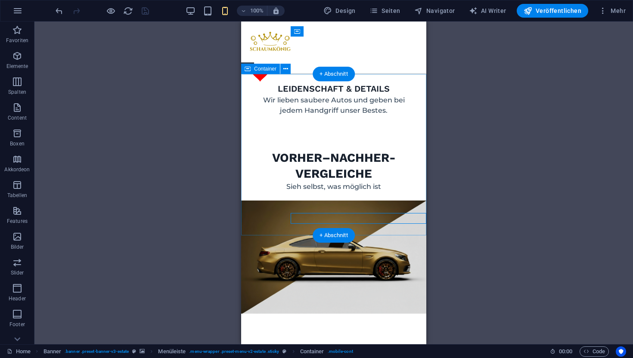
scroll to position [954, 0]
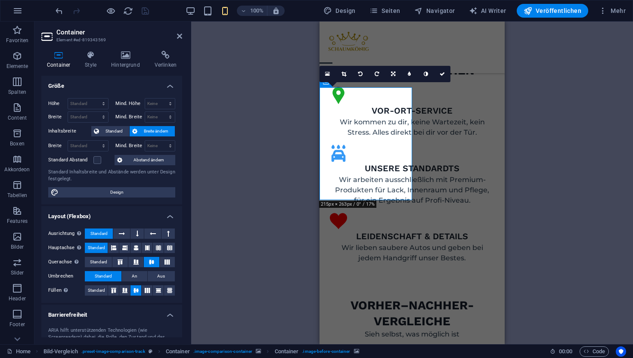
scroll to position [87, 0]
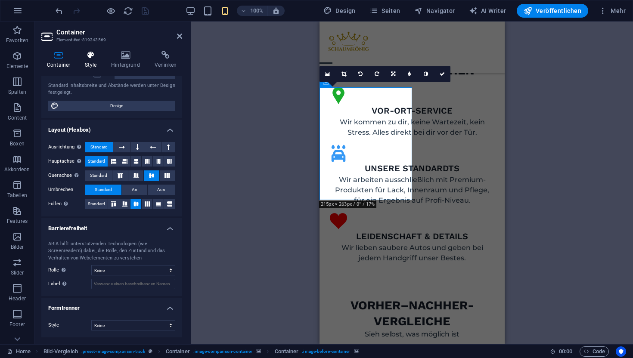
click at [95, 56] on icon at bounding box center [90, 55] width 23 height 9
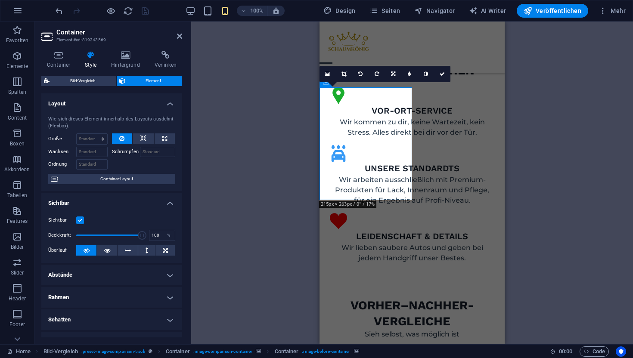
select select "vh"
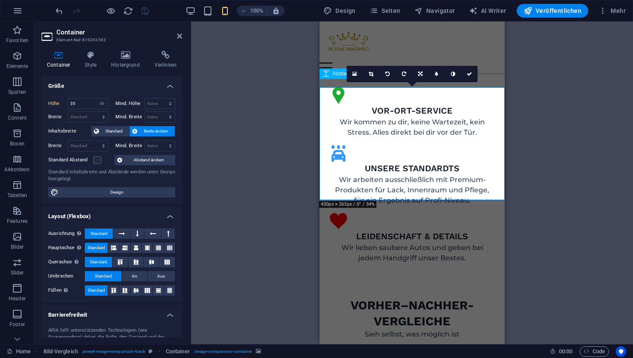
click at [494, 340] on div at bounding box center [411, 344] width 185 height 9
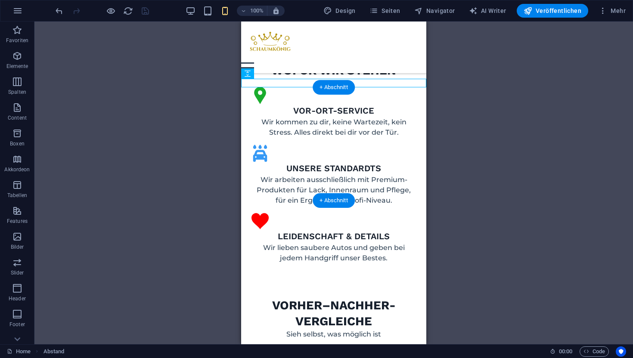
select select "vh"
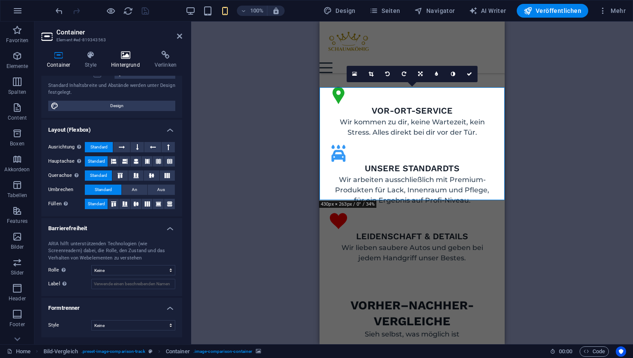
click at [123, 53] on icon at bounding box center [125, 55] width 40 height 9
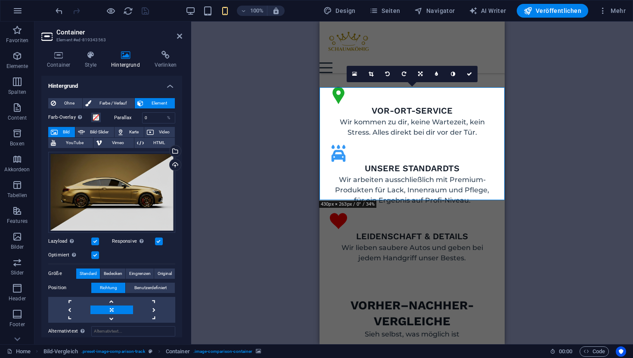
click at [158, 240] on label at bounding box center [159, 242] width 8 height 8
click at [0, 0] on input "Responsive Automatisch Retina-Bilder und kleinere Bilder auf Smartphones laden" at bounding box center [0, 0] width 0 height 0
click at [158, 242] on label at bounding box center [159, 242] width 8 height 8
click at [0, 0] on input "Responsive Automatisch Retina-Bilder und kleinere Bilder auf Smartphones laden" at bounding box center [0, 0] width 0 height 0
click at [156, 240] on label at bounding box center [159, 242] width 8 height 8
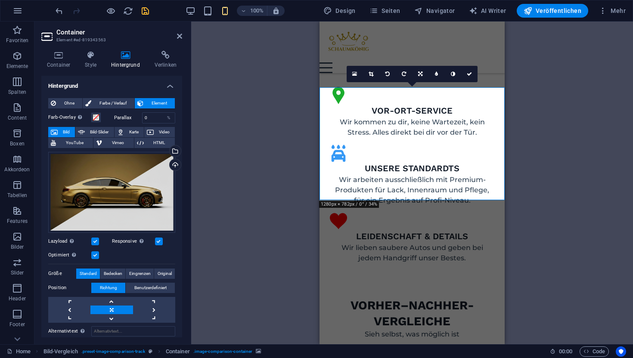
click at [0, 0] on input "Responsive Automatisch Retina-Bilder und kleinere Bilder auf Smartphones laden" at bounding box center [0, 0] width 0 height 0
click at [93, 252] on label at bounding box center [95, 255] width 8 height 8
click at [0, 0] on input "Optimiert Bilder werden komprimiert für eine bessere Ladegeschwindigkeit der We…" at bounding box center [0, 0] width 0 height 0
click at [93, 252] on label at bounding box center [95, 255] width 8 height 8
click at [0, 0] on input "Optimiert Bilder werden komprimiert für eine bessere Ladegeschwindigkeit der We…" at bounding box center [0, 0] width 0 height 0
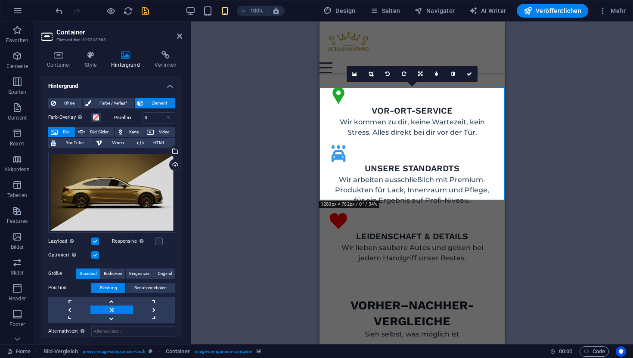
click at [93, 252] on label at bounding box center [95, 255] width 8 height 8
click at [0, 0] on input "Optimiert Bilder werden komprimiert für eine bessere Ladegeschwindigkeit der We…" at bounding box center [0, 0] width 0 height 0
click at [96, 242] on label at bounding box center [95, 242] width 8 height 8
click at [0, 0] on input "Lazyload Bilder auf Seite nachträglich laden. Verbessert Ladezeit (Pagespeed)." at bounding box center [0, 0] width 0 height 0
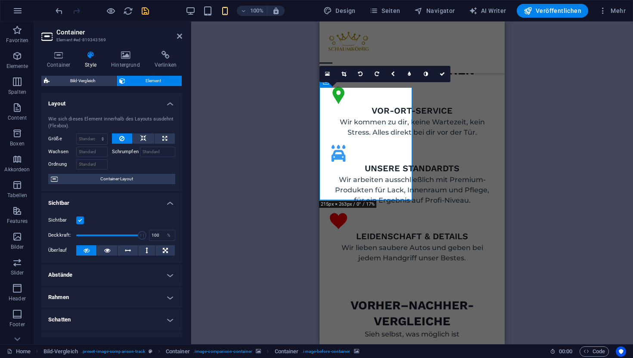
click at [115, 56] on icon at bounding box center [125, 55] width 40 height 9
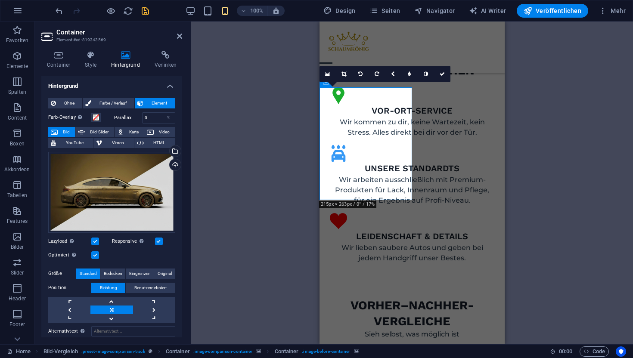
click at [96, 241] on label at bounding box center [95, 242] width 8 height 8
click at [0, 0] on input "Lazyload Bilder auf Seite nachträglich laden. Verbessert Ladezeit (Pagespeed)." at bounding box center [0, 0] width 0 height 0
click at [96, 254] on label at bounding box center [95, 255] width 8 height 8
click at [0, 0] on input "Optimiert Bilder werden komprimiert für eine bessere Ladegeschwindigkeit der We…" at bounding box center [0, 0] width 0 height 0
click at [159, 239] on label at bounding box center [159, 242] width 8 height 8
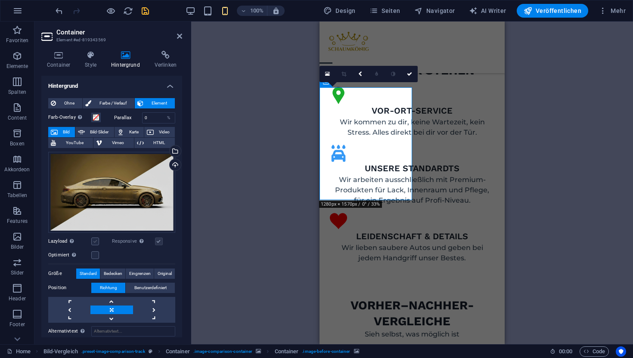
click at [93, 242] on label at bounding box center [95, 242] width 8 height 8
click at [0, 0] on input "Lazyload Bilder auf Seite nachträglich laden. Verbessert Ladezeit (Pagespeed)." at bounding box center [0, 0] width 0 height 0
click at [93, 257] on label at bounding box center [95, 255] width 8 height 8
click at [0, 0] on input "Optimiert Bilder werden komprimiert für eine bessere Ladegeschwindigkeit der We…" at bounding box center [0, 0] width 0 height 0
click at [156, 239] on label at bounding box center [159, 242] width 8 height 8
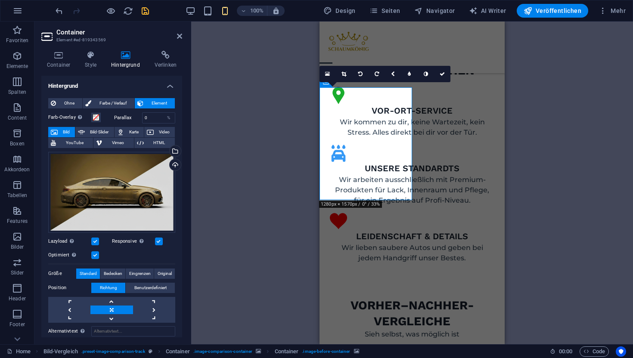
click at [0, 0] on input "Responsive Automatisch Retina-Bilder und kleinere Bilder auf Smartphones laden" at bounding box center [0, 0] width 0 height 0
click at [95, 258] on div "Optimiert Bilder werden komprimiert für eine bessere Ladegeschwindigkeit der We…" at bounding box center [111, 255] width 127 height 10
click at [95, 257] on label at bounding box center [95, 255] width 8 height 8
click at [0, 0] on input "Optimiert Bilder werden komprimiert für eine bessere Ladegeschwindigkeit der We…" at bounding box center [0, 0] width 0 height 0
click at [94, 239] on label at bounding box center [95, 242] width 8 height 8
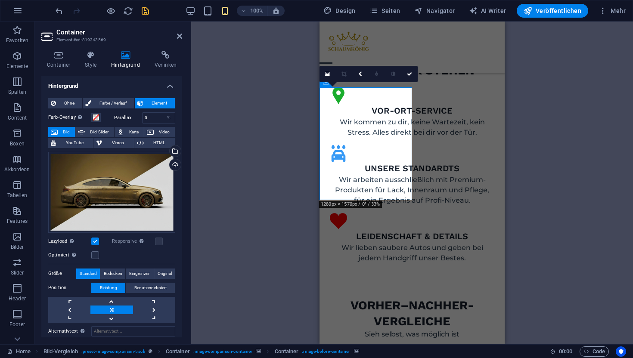
click at [0, 0] on input "Lazyload Bilder auf Seite nachträglich laden. Verbessert Ladezeit (Pagespeed)." at bounding box center [0, 0] width 0 height 0
drag, startPoint x: 412, startPoint y: 75, endPoint x: 171, endPoint y: 53, distance: 242.1
click at [412, 75] on link at bounding box center [409, 74] width 16 height 16
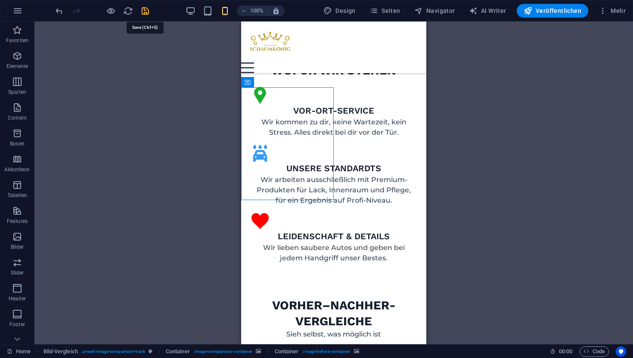
click at [149, 14] on icon "save" at bounding box center [145, 11] width 10 height 10
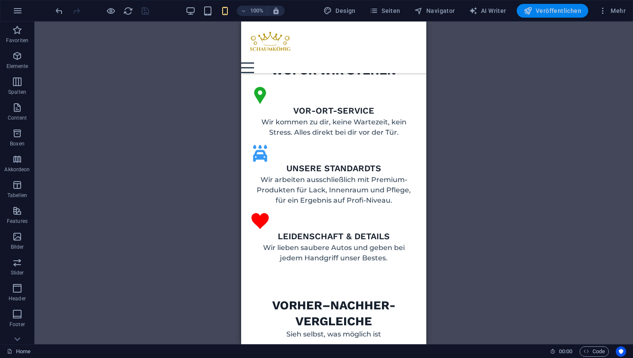
click at [538, 9] on span "Veröffentlichen" at bounding box center [552, 10] width 58 height 9
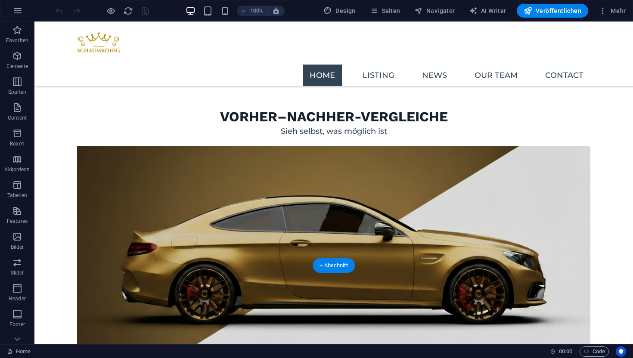
scroll to position [1151, 0]
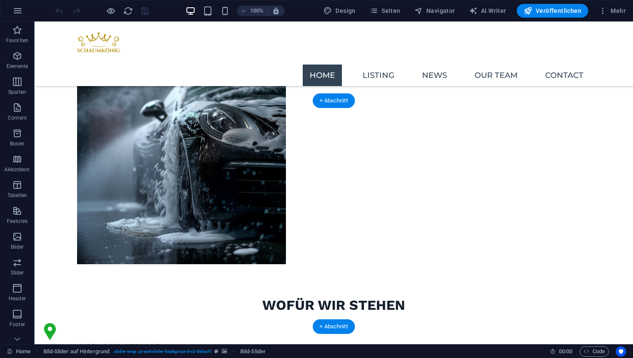
scroll to position [682, 0]
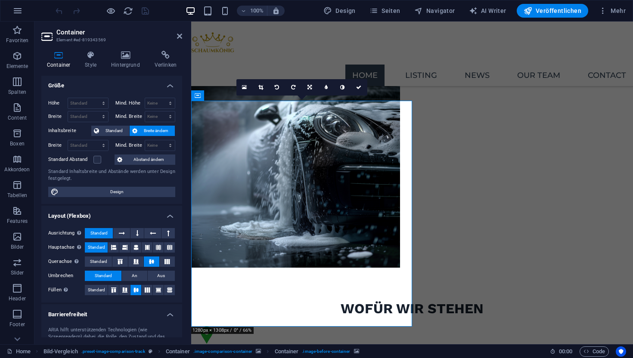
scroll to position [0, 0]
click at [127, 53] on icon at bounding box center [125, 55] width 40 height 9
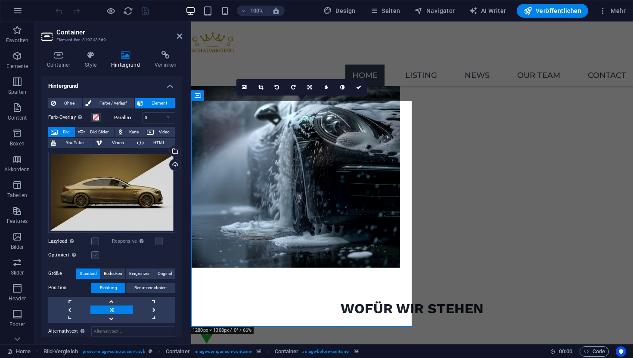
click at [93, 255] on label at bounding box center [95, 255] width 8 height 8
click at [0, 0] on input "Optimiert Bilder werden komprimiert für eine bessere Ladegeschwindigkeit der We…" at bounding box center [0, 0] width 0 height 0
click at [95, 254] on label at bounding box center [95, 255] width 8 height 8
click at [0, 0] on input "Optimiert Bilder werden komprimiert für eine bessere Ladegeschwindigkeit der We…" at bounding box center [0, 0] width 0 height 0
click at [95, 254] on label at bounding box center [95, 255] width 8 height 8
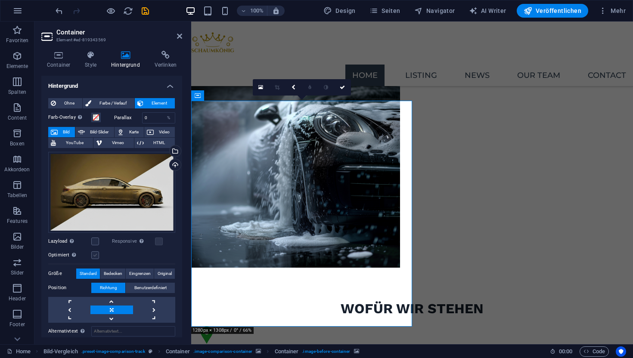
click at [0, 0] on input "Optimiert Bilder werden komprimiert für eine bessere Ladegeschwindigkeit der We…" at bounding box center [0, 0] width 0 height 0
select select "vh"
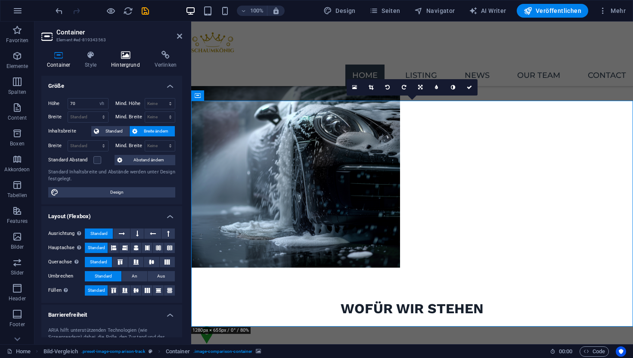
click at [118, 53] on icon at bounding box center [125, 55] width 40 height 9
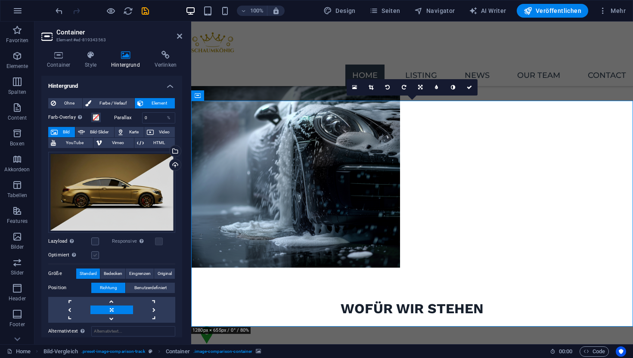
click at [96, 257] on label at bounding box center [95, 255] width 8 height 8
click at [0, 0] on input "Optimiert Bilder werden komprimiert für eine bessere Ladegeschwindigkeit der We…" at bounding box center [0, 0] width 0 height 0
click at [145, 10] on icon "save" at bounding box center [145, 11] width 10 height 10
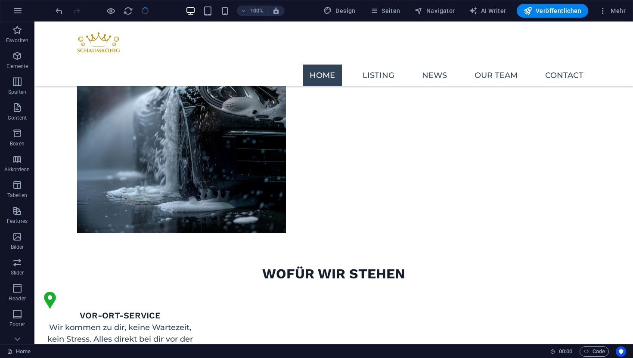
scroll to position [682, 0]
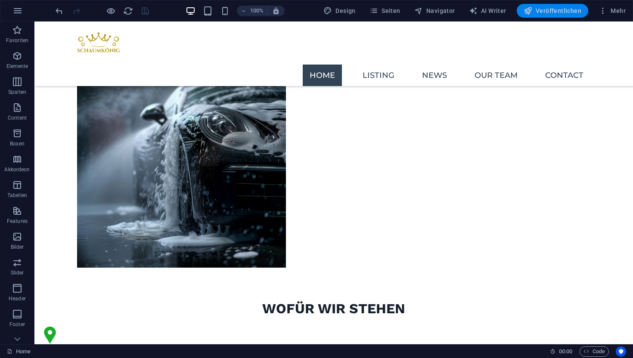
click at [562, 16] on button "Veröffentlichen" at bounding box center [552, 11] width 71 height 14
